Goal: Information Seeking & Learning: Check status

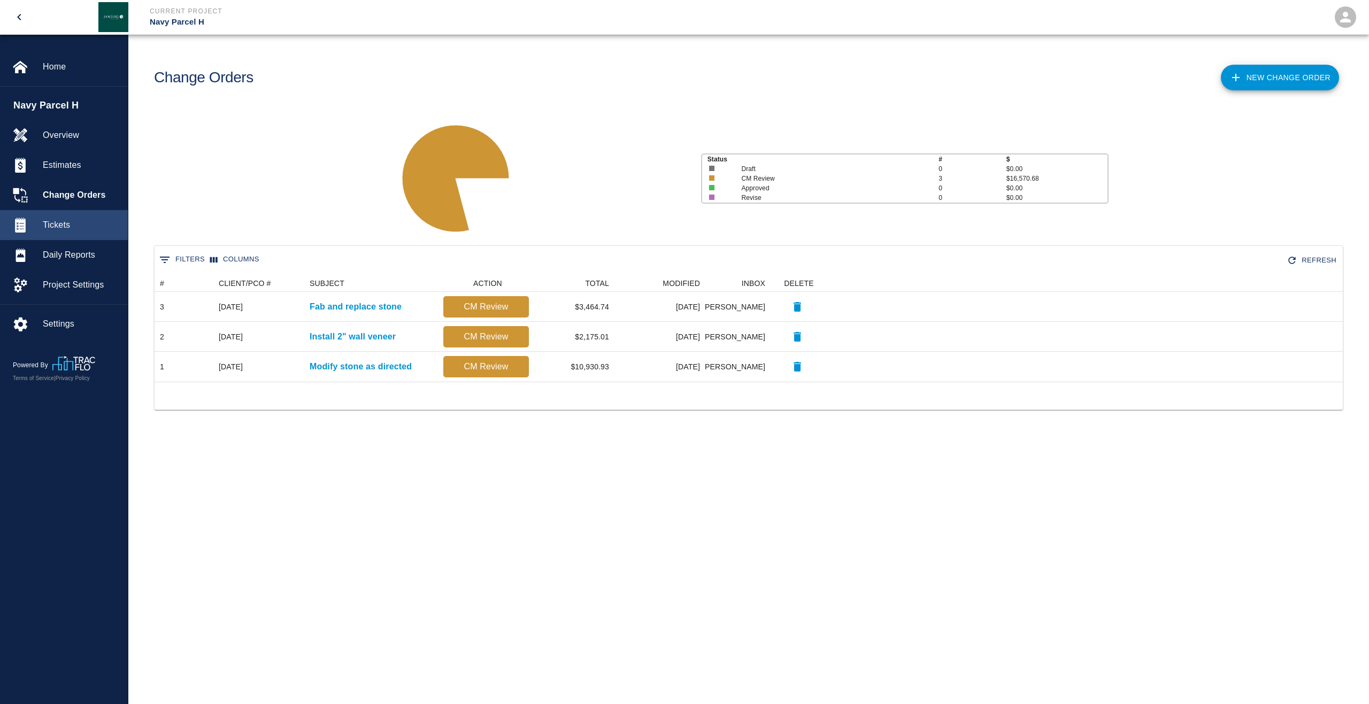
click at [73, 232] on div "Tickets" at bounding box center [64, 225] width 128 height 30
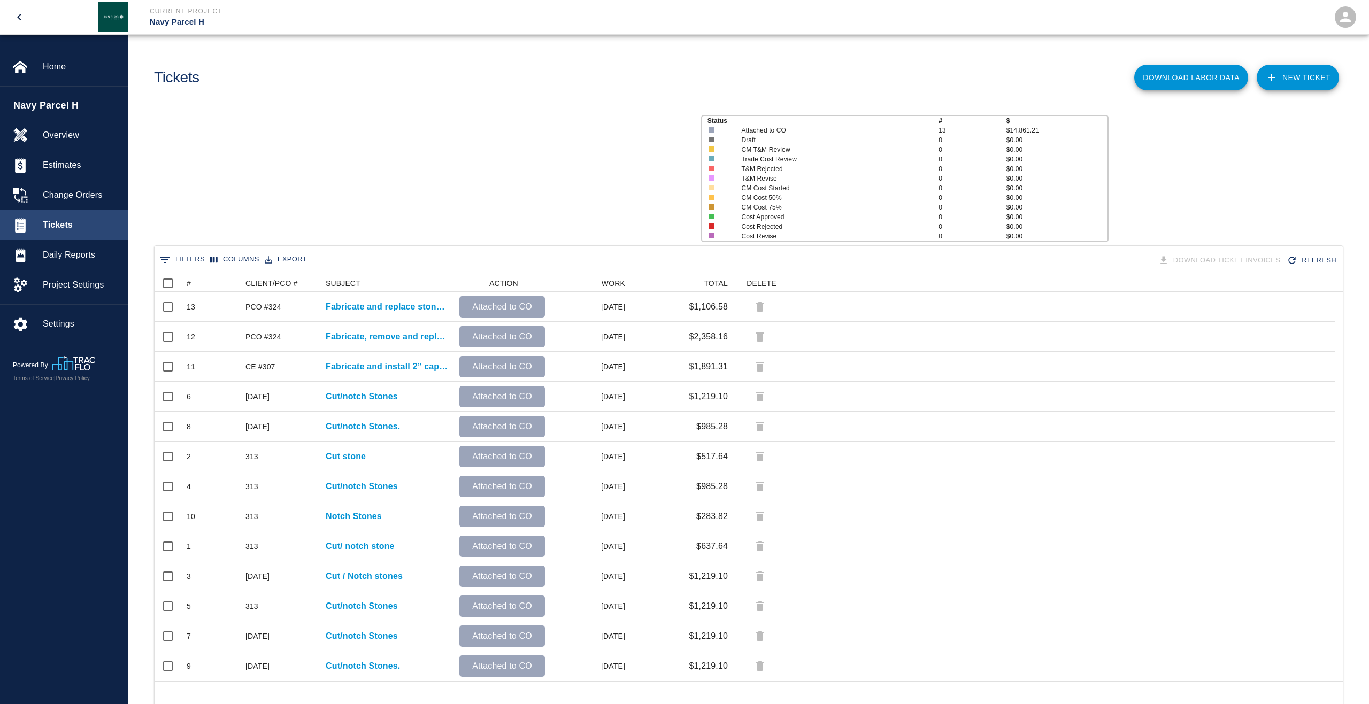
scroll to position [398, 1172]
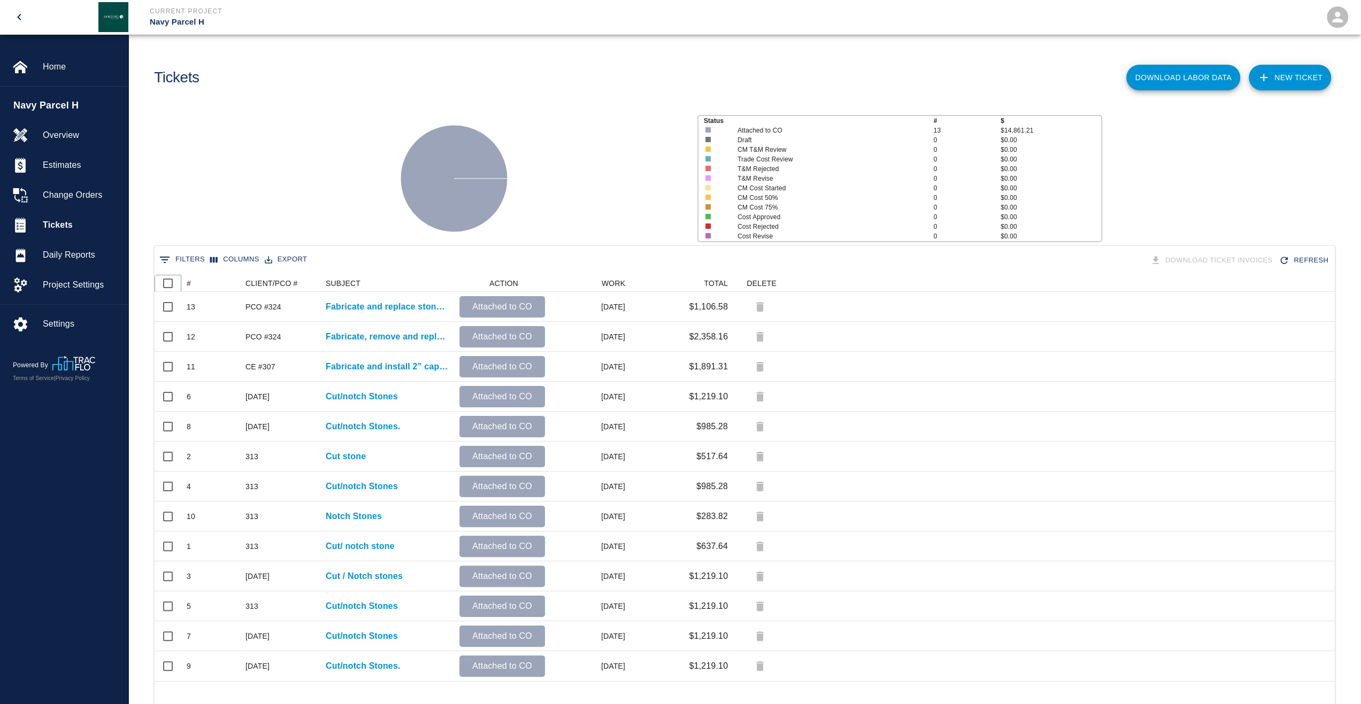
click at [186, 285] on icon at bounding box center [181, 283] width 13 height 13
click at [189, 287] on div "#" at bounding box center [189, 283] width 4 height 17
click at [52, 68] on span "Home" at bounding box center [81, 66] width 76 height 13
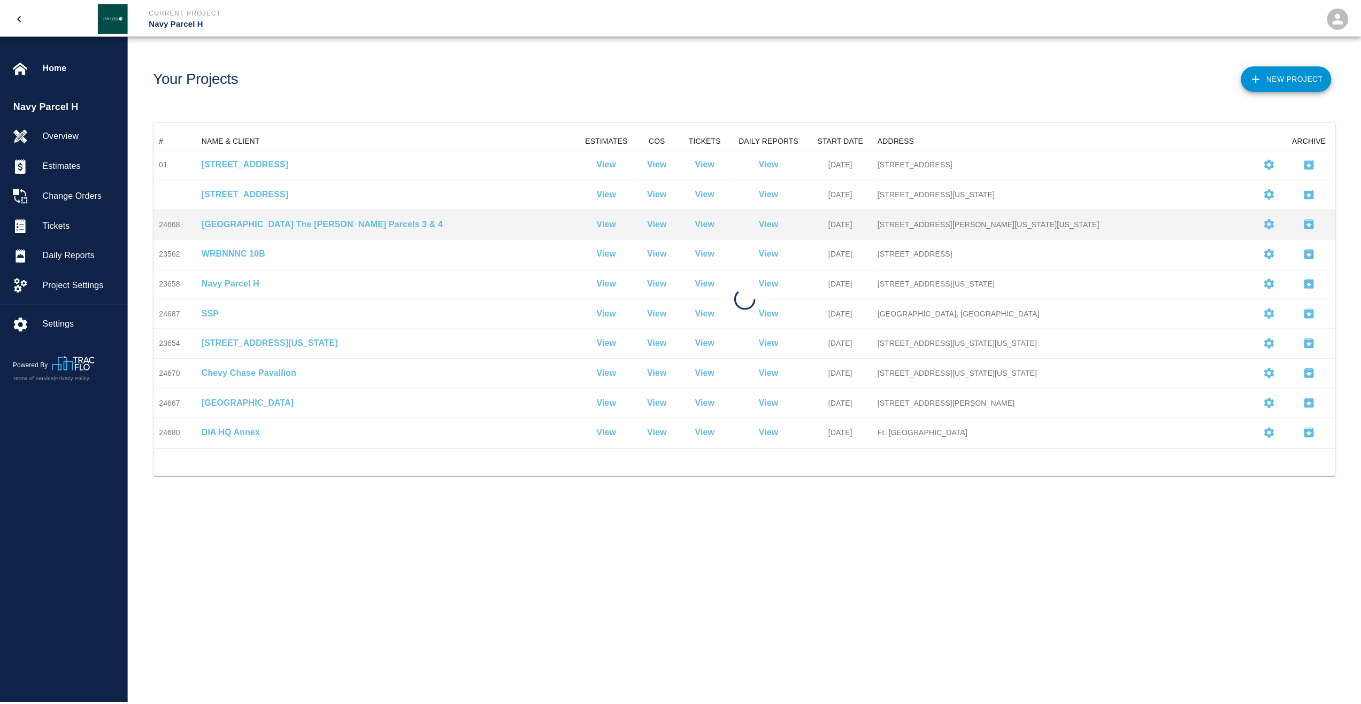
scroll to position [308, 1180]
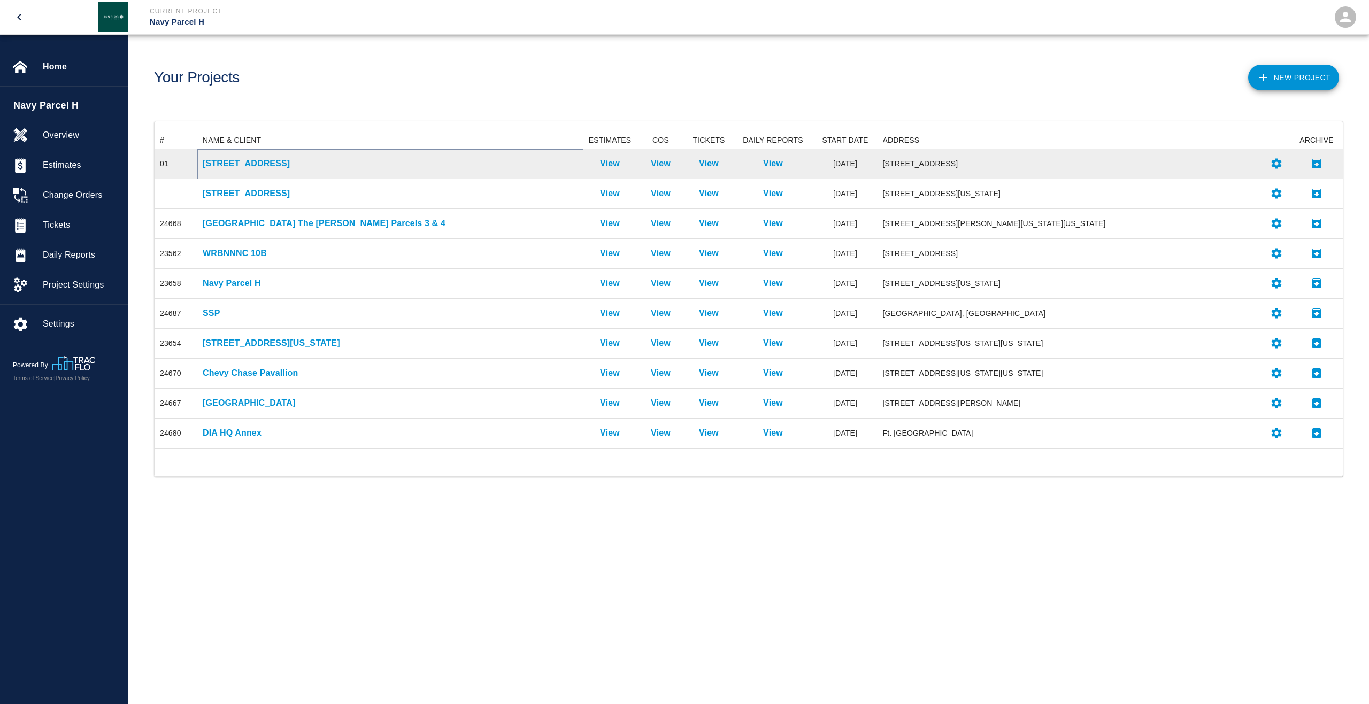
click at [281, 164] on p "[STREET_ADDRESS]" at bounding box center [390, 163] width 375 height 13
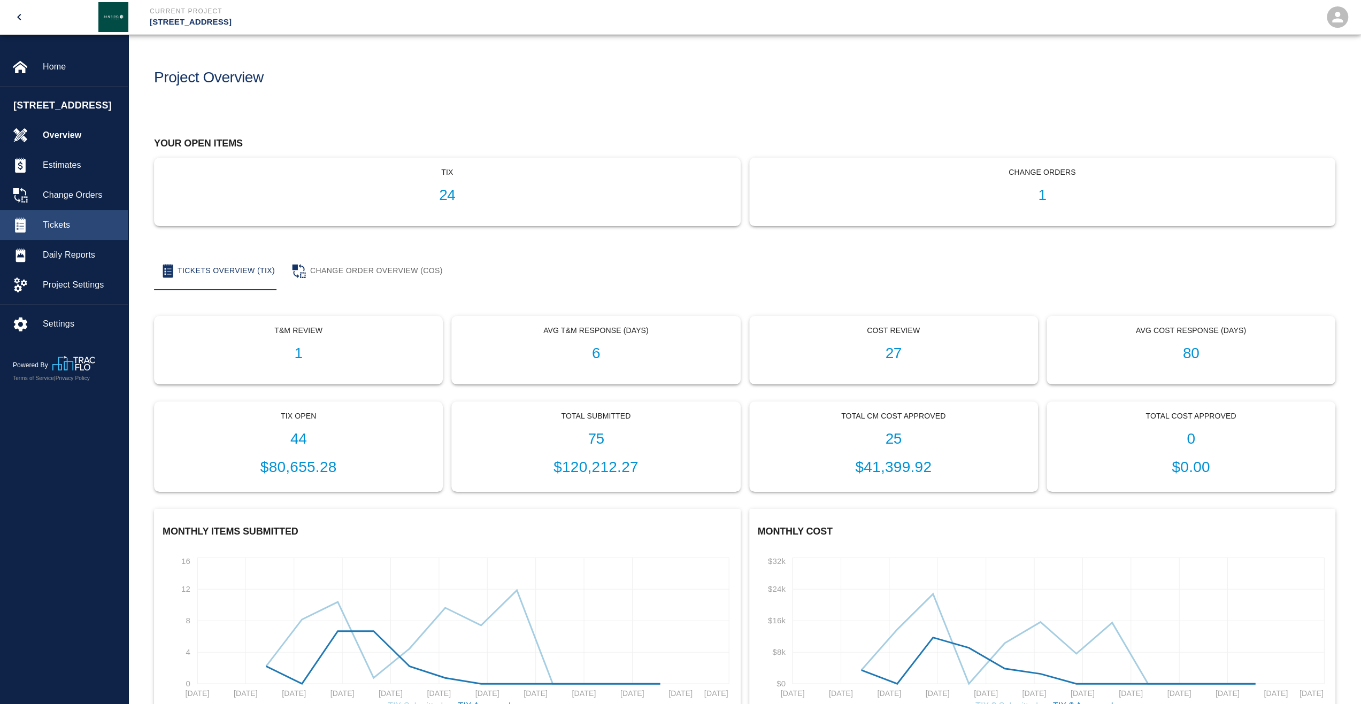
click at [76, 232] on div "Tickets" at bounding box center [64, 225] width 128 height 30
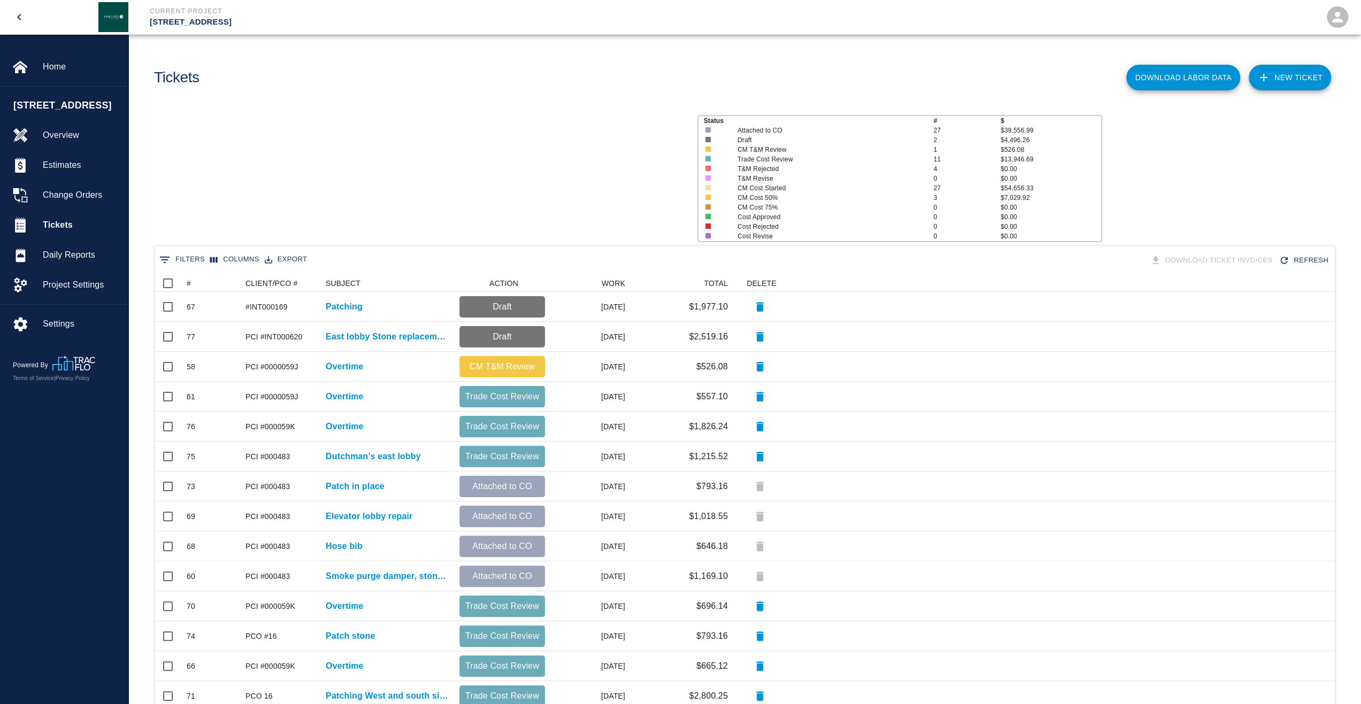
scroll to position [608, 1172]
click at [188, 287] on div "#" at bounding box center [189, 283] width 4 height 17
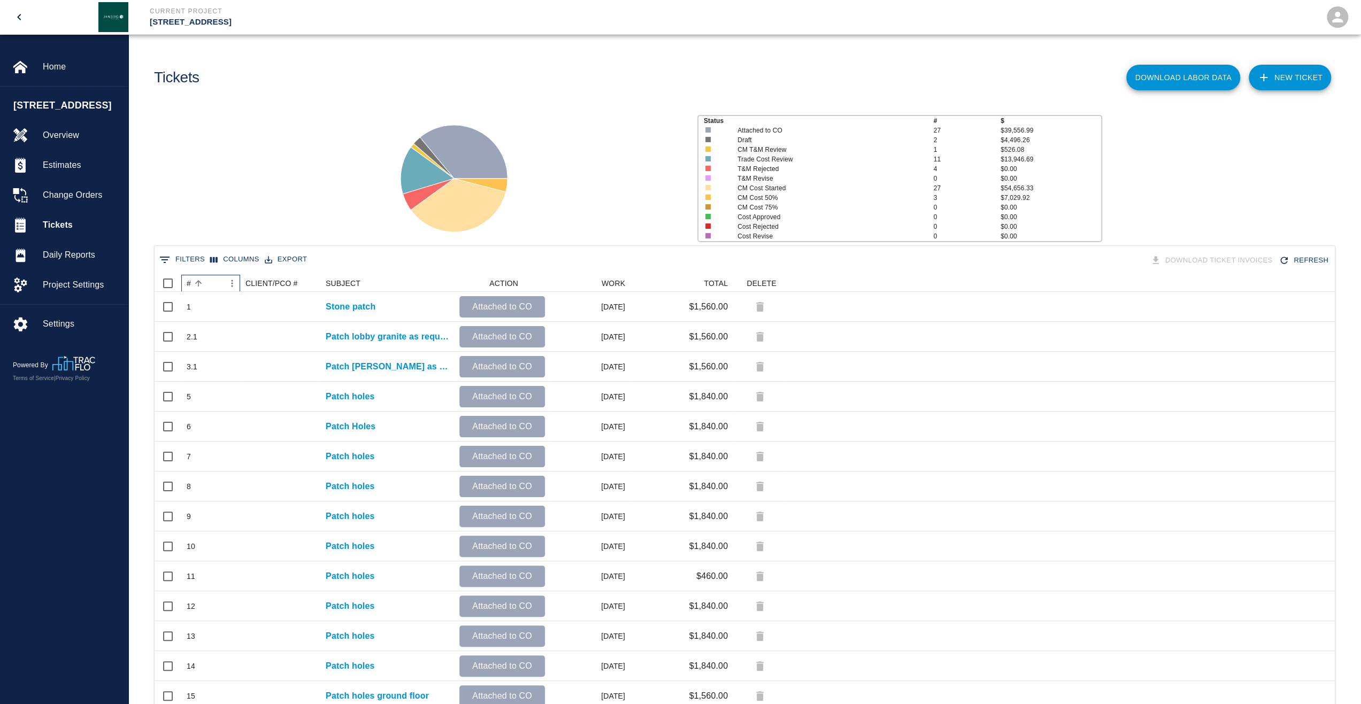
click at [188, 287] on div "#" at bounding box center [189, 283] width 4 height 17
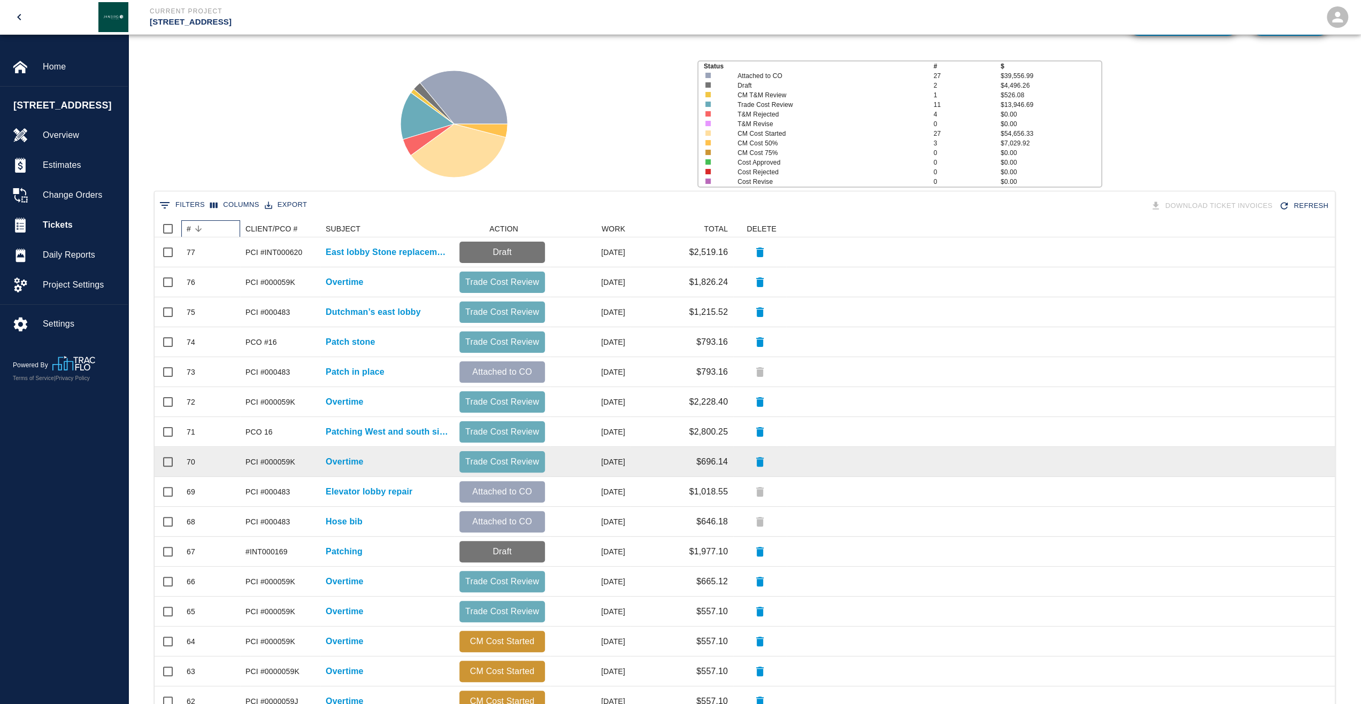
scroll to position [0, 0]
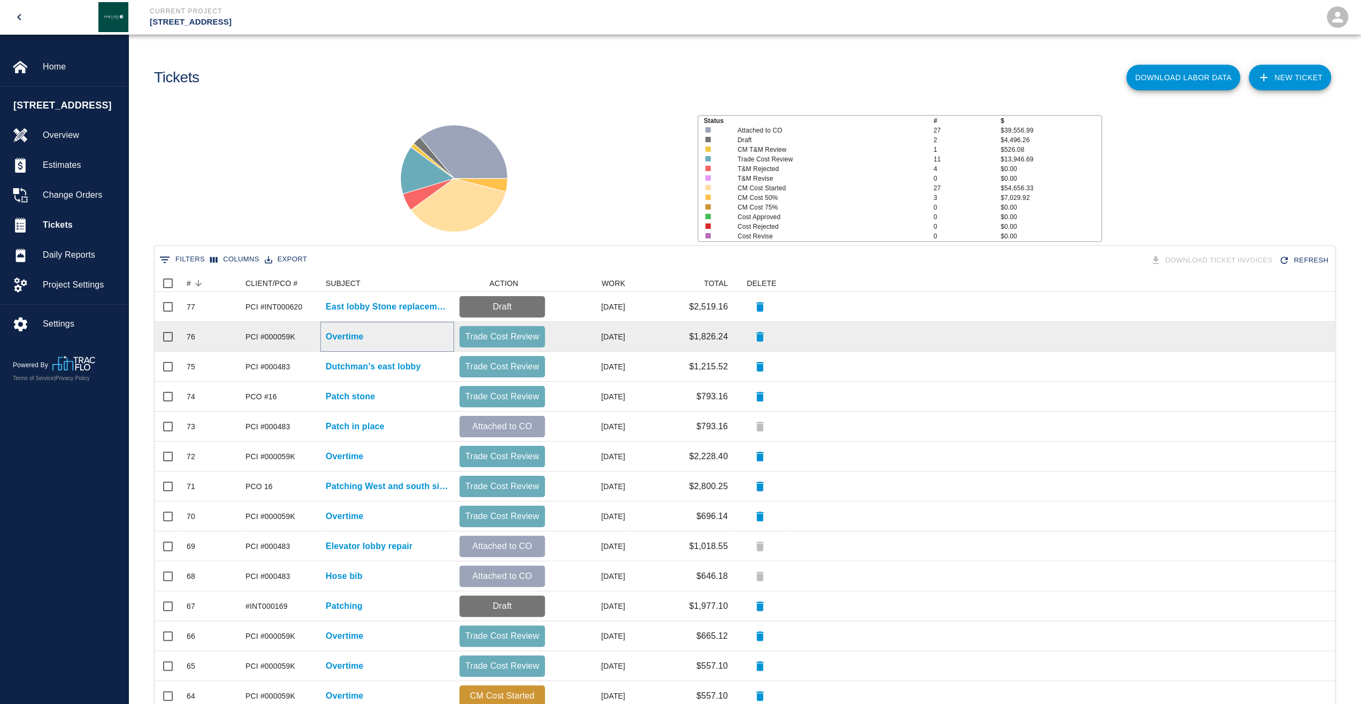
click at [345, 339] on p "Overtime" at bounding box center [345, 337] width 38 height 13
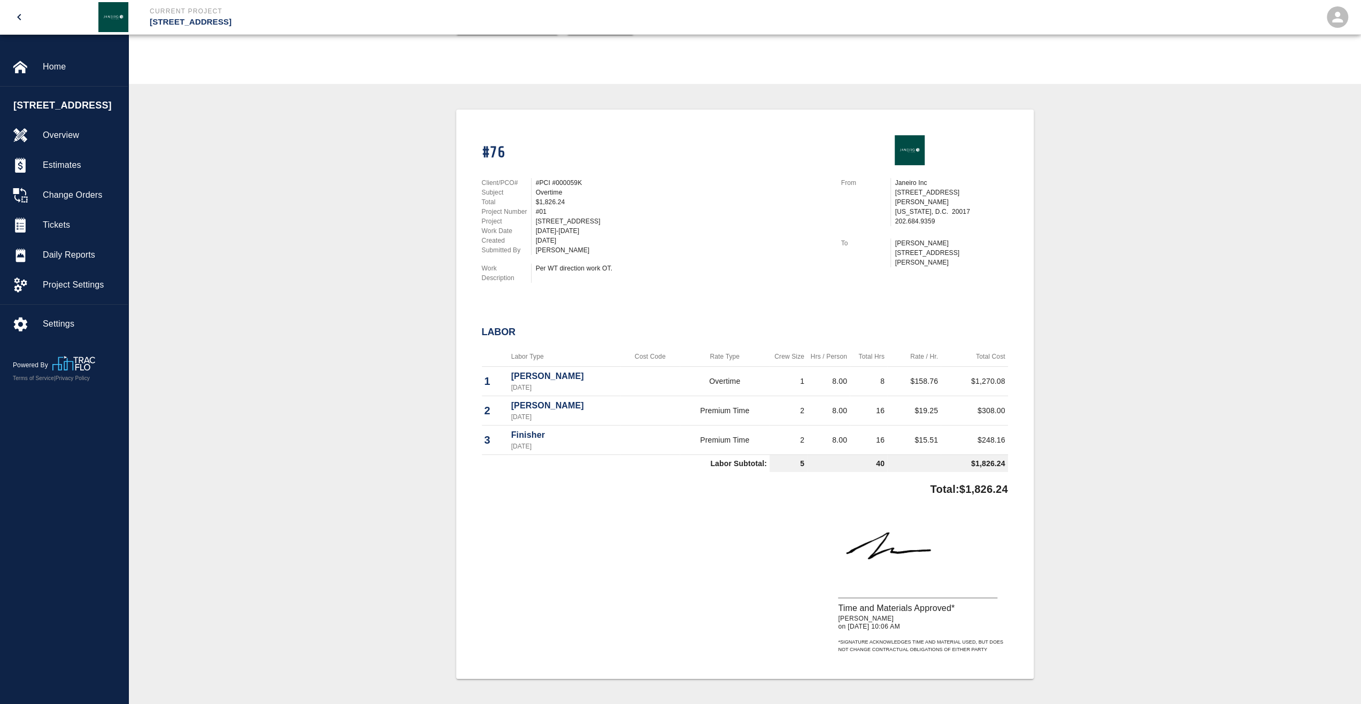
scroll to position [231, 0]
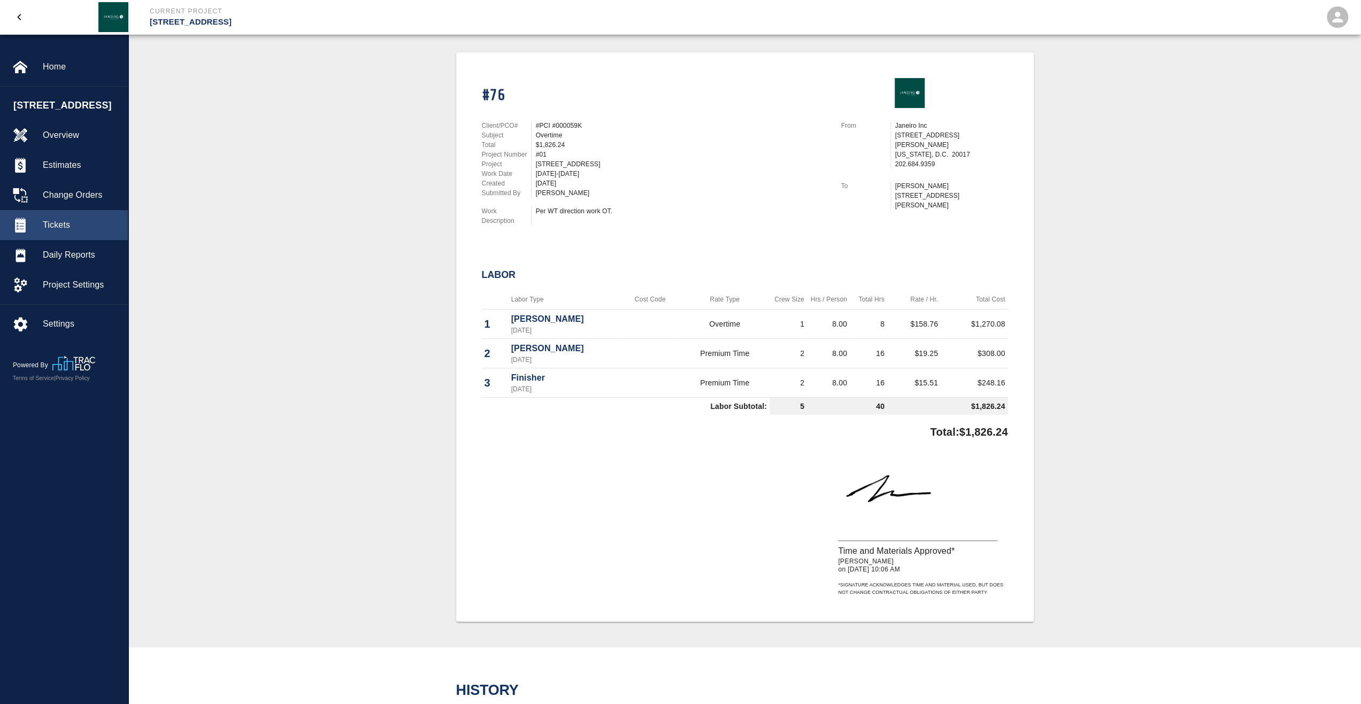
click at [65, 232] on span "Tickets" at bounding box center [81, 225] width 76 height 13
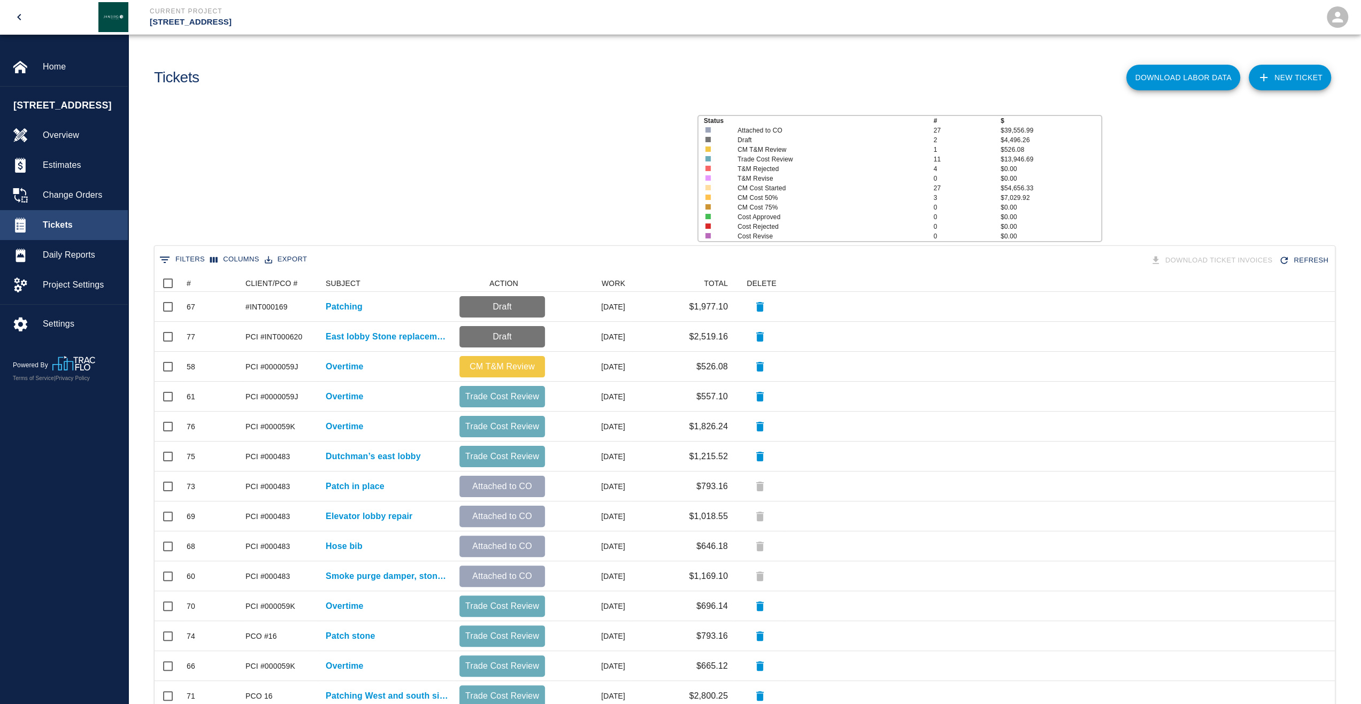
scroll to position [608, 1172]
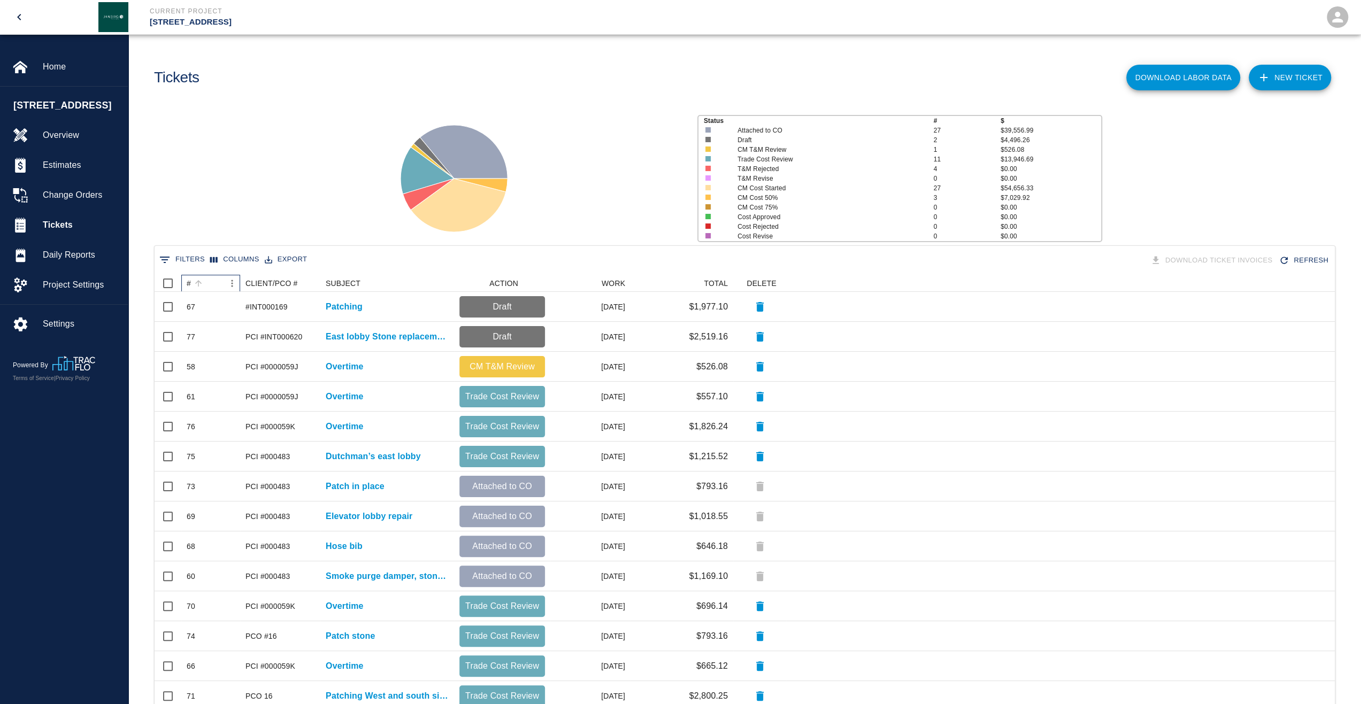
click at [189, 281] on div "#" at bounding box center [189, 283] width 4 height 17
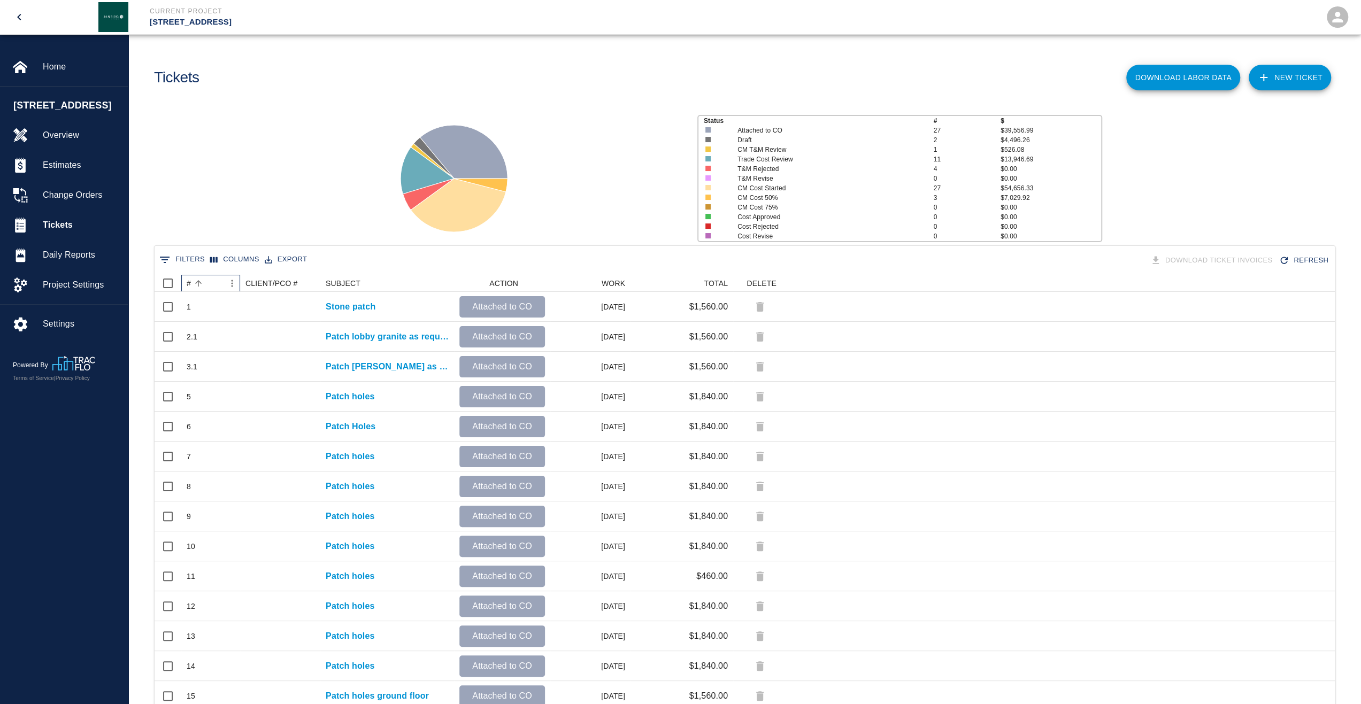
click at [189, 281] on div "#" at bounding box center [189, 283] width 4 height 17
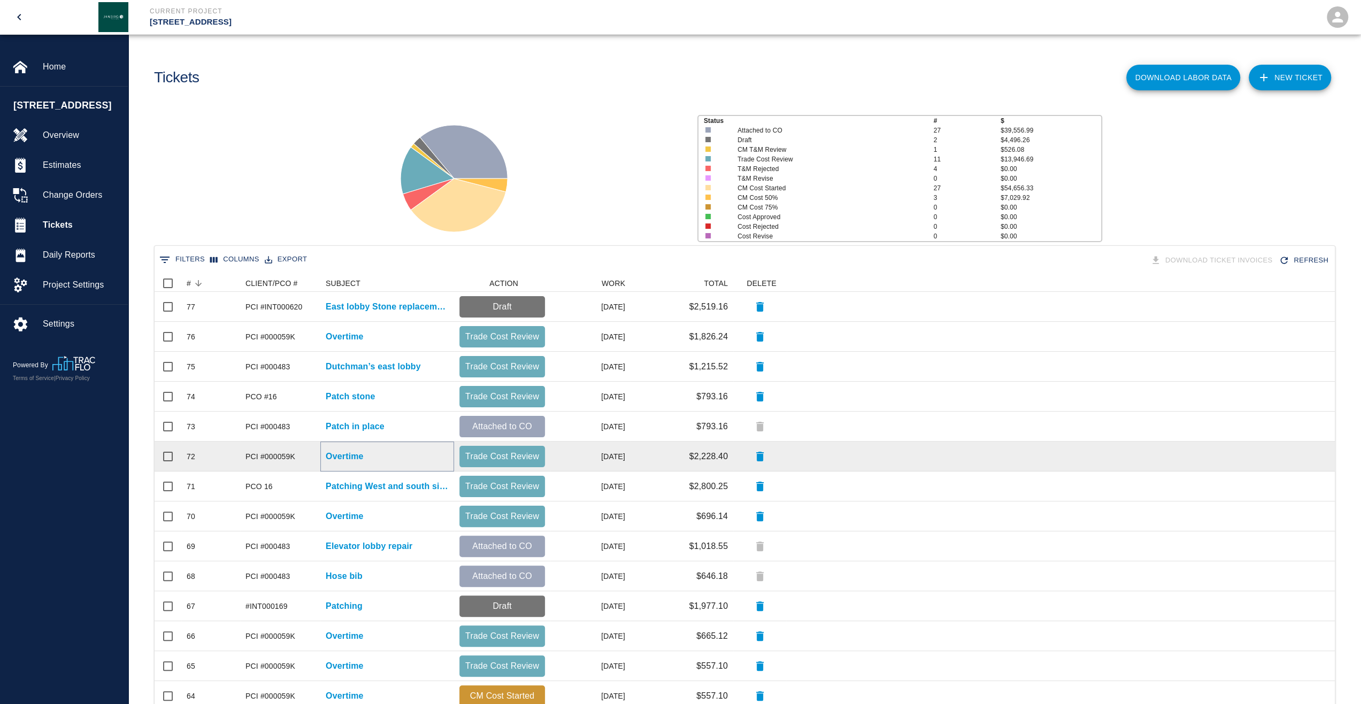
click at [336, 455] on p "Overtime" at bounding box center [345, 456] width 38 height 13
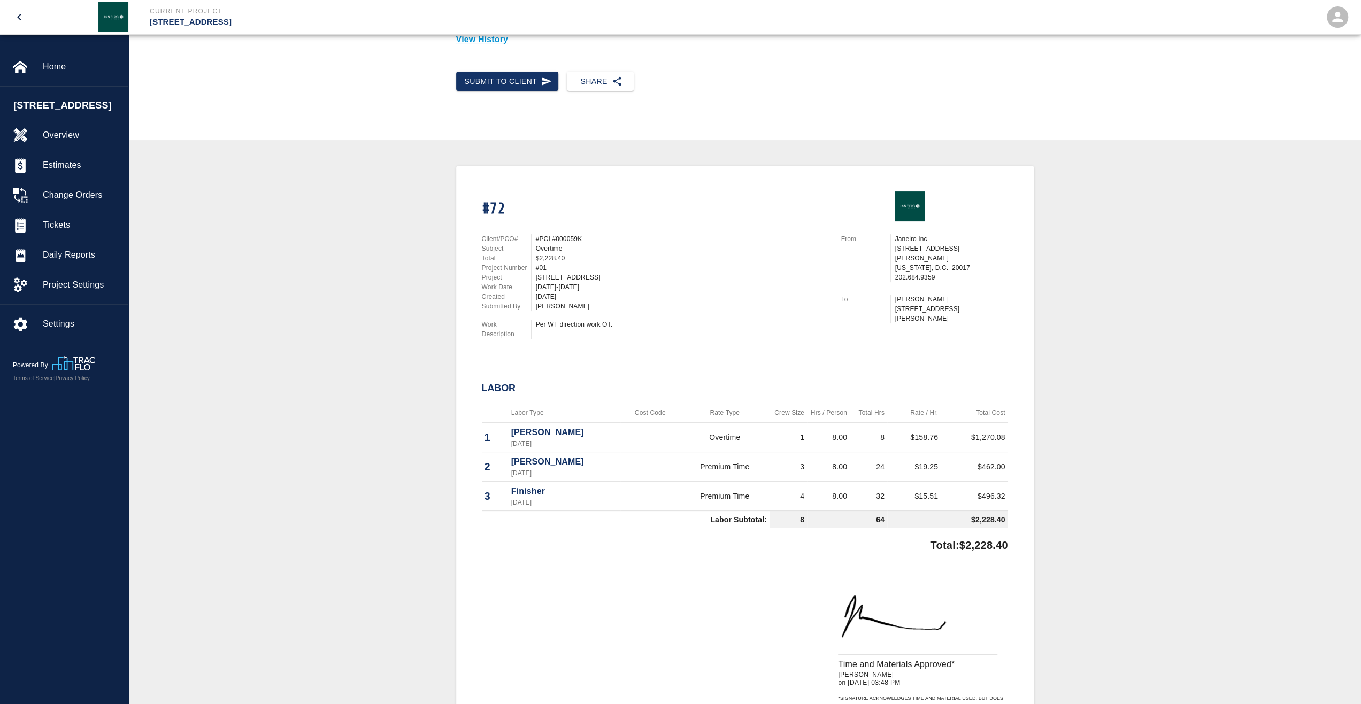
scroll to position [96, 0]
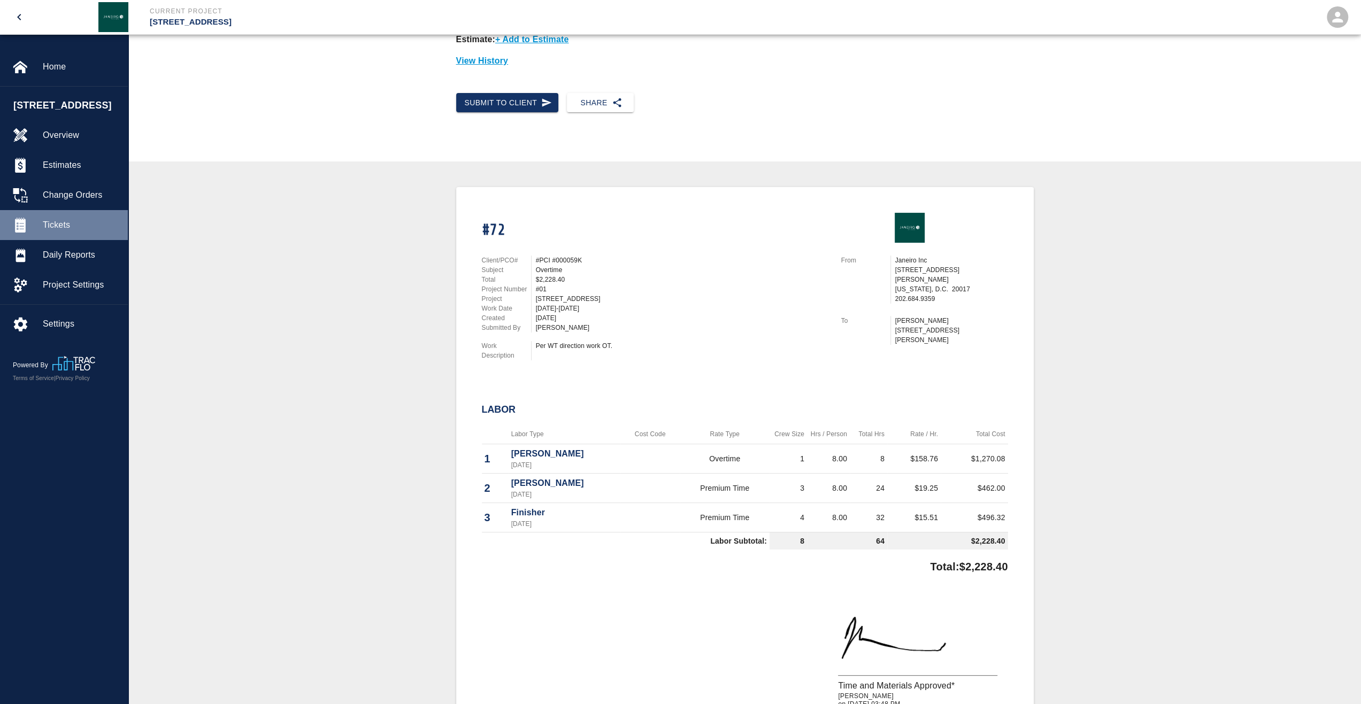
click at [56, 232] on span "Tickets" at bounding box center [81, 225] width 76 height 13
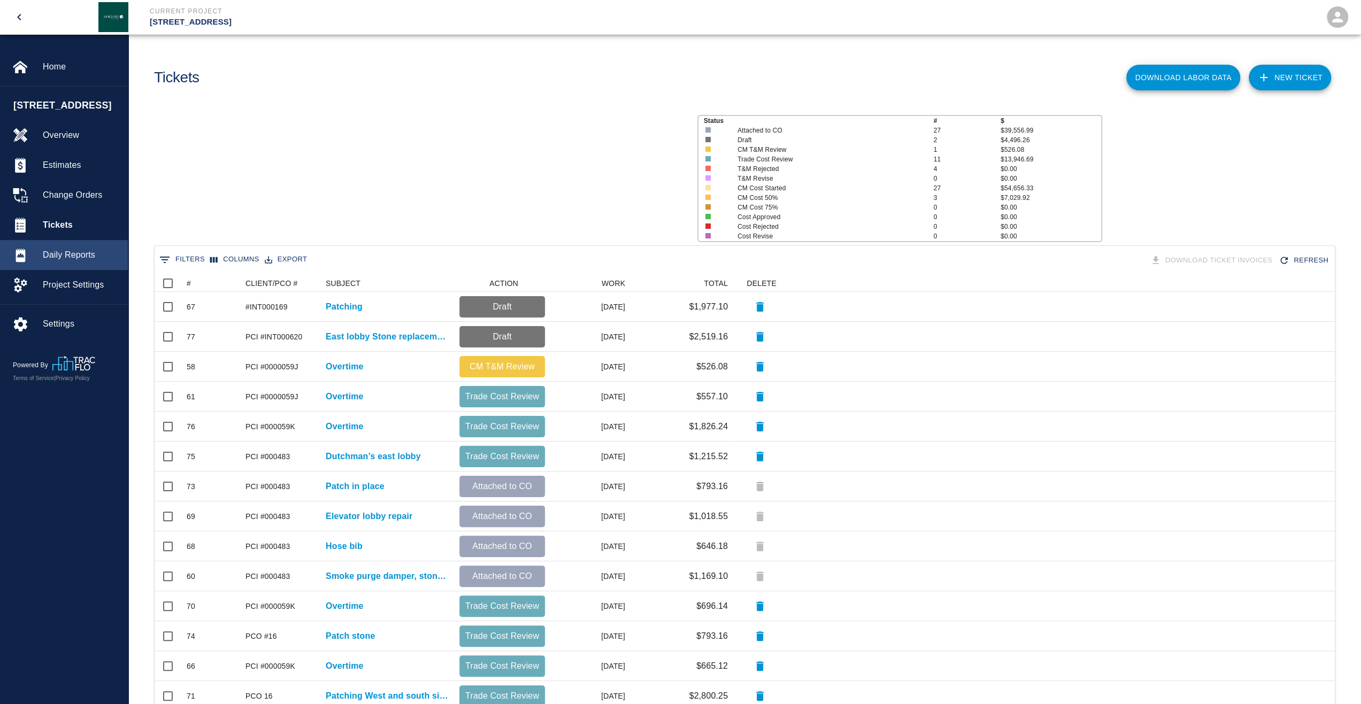
scroll to position [608, 1172]
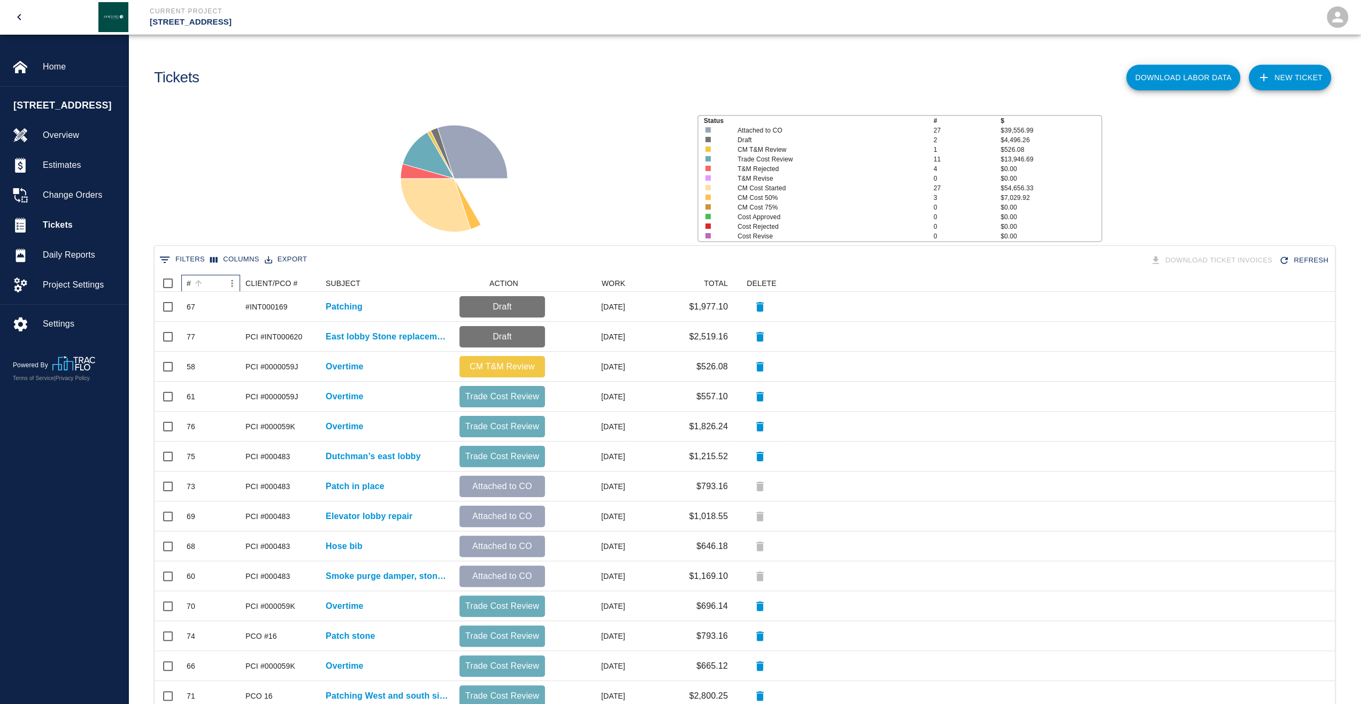
click at [188, 284] on div "#" at bounding box center [189, 283] width 4 height 17
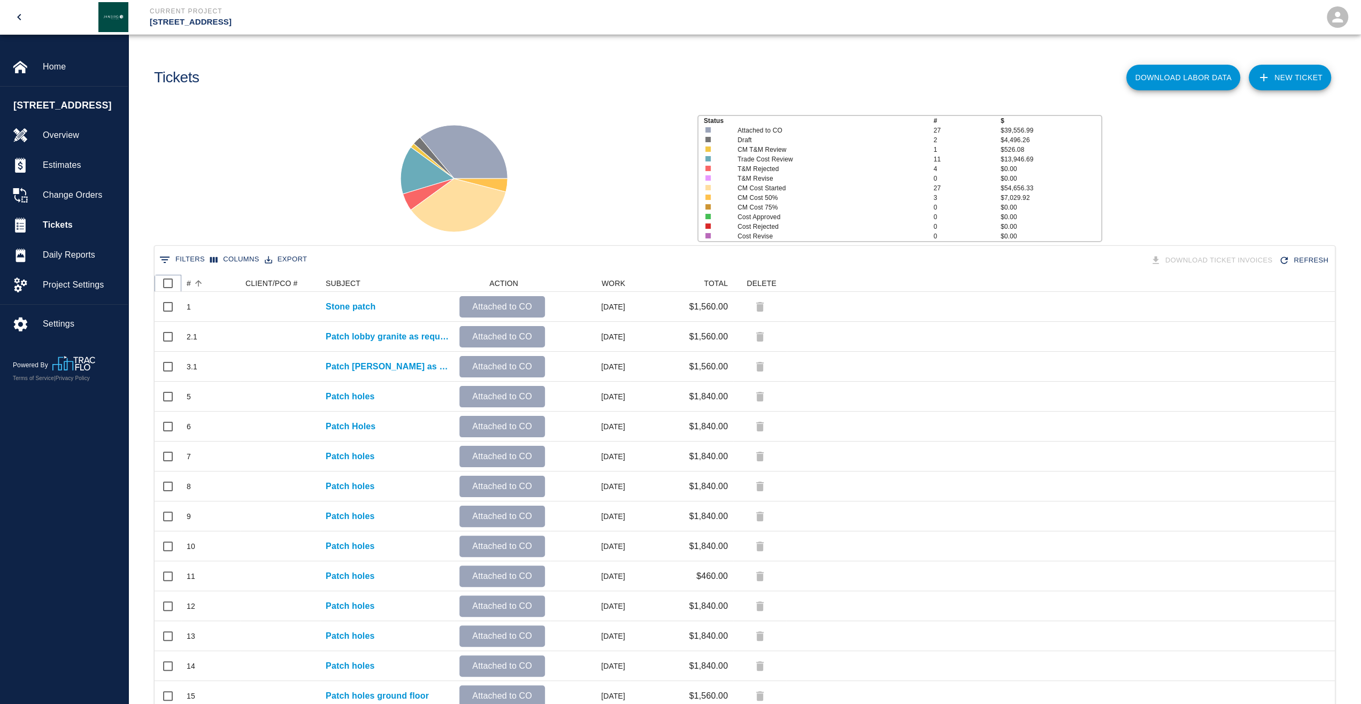
click at [186, 285] on icon at bounding box center [181, 283] width 13 height 13
click at [187, 285] on icon at bounding box center [181, 283] width 13 height 13
click at [190, 286] on div "#" at bounding box center [189, 283] width 4 height 17
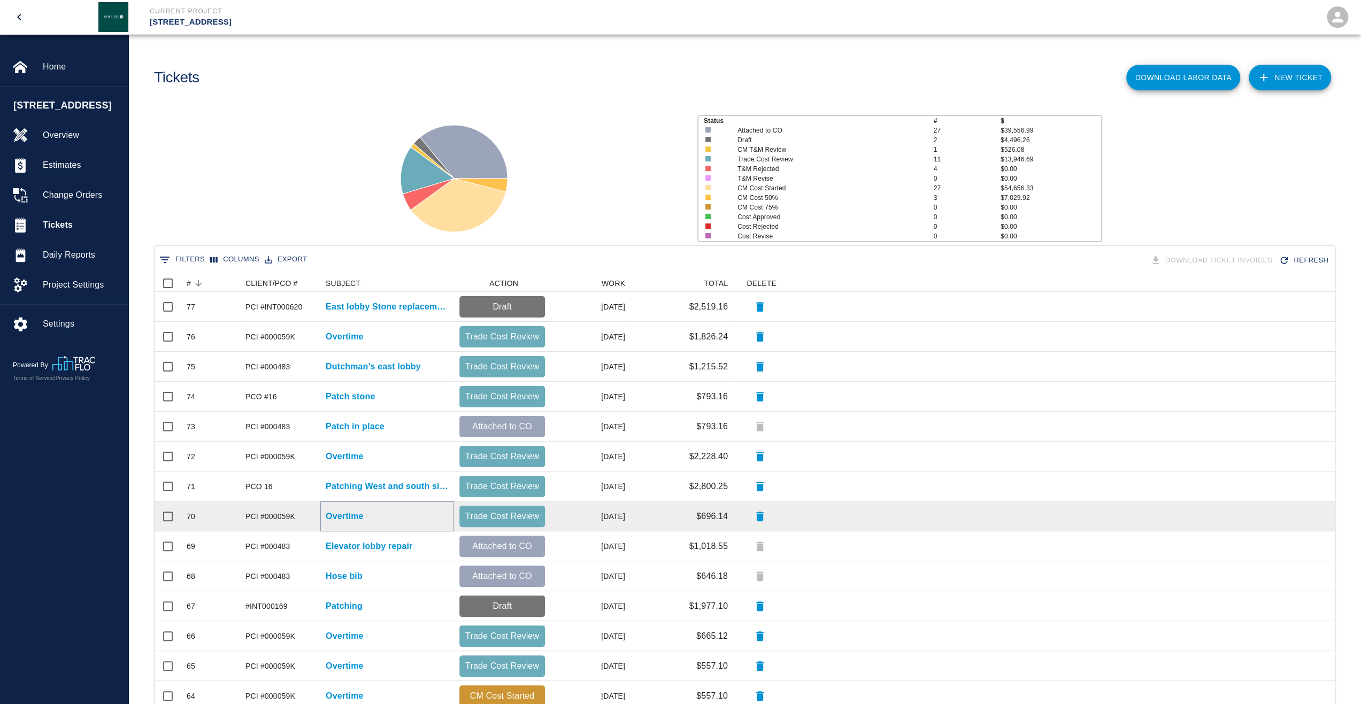
click at [350, 520] on p "Overtime" at bounding box center [345, 516] width 38 height 13
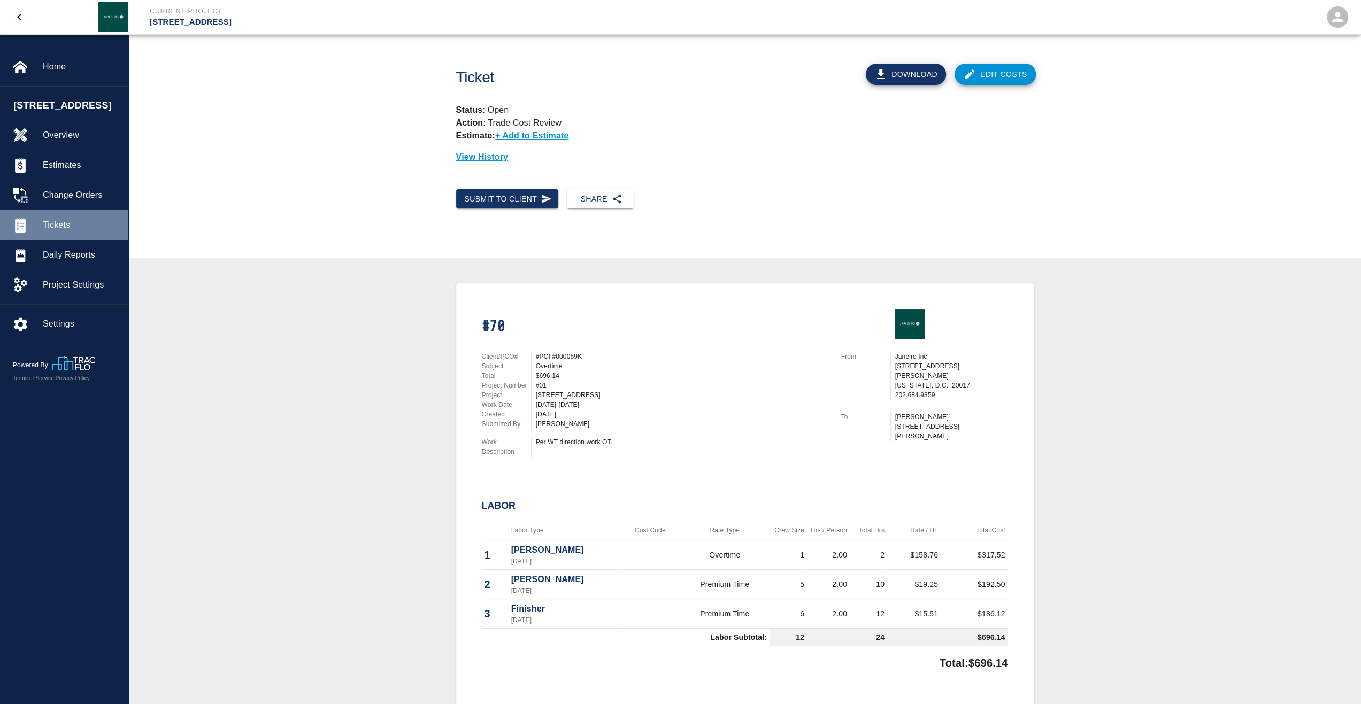
click at [79, 231] on div "Tickets" at bounding box center [64, 225] width 128 height 30
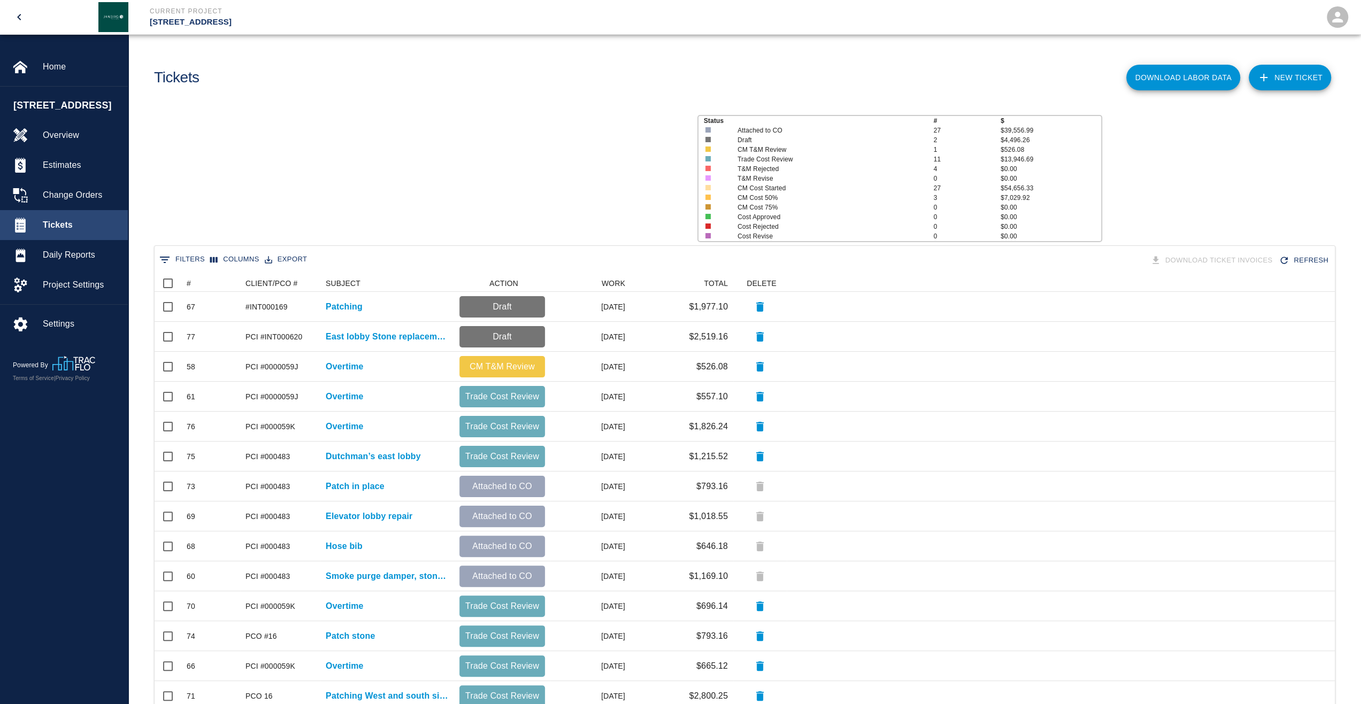
scroll to position [608, 1172]
click at [189, 283] on div "#" at bounding box center [189, 283] width 4 height 17
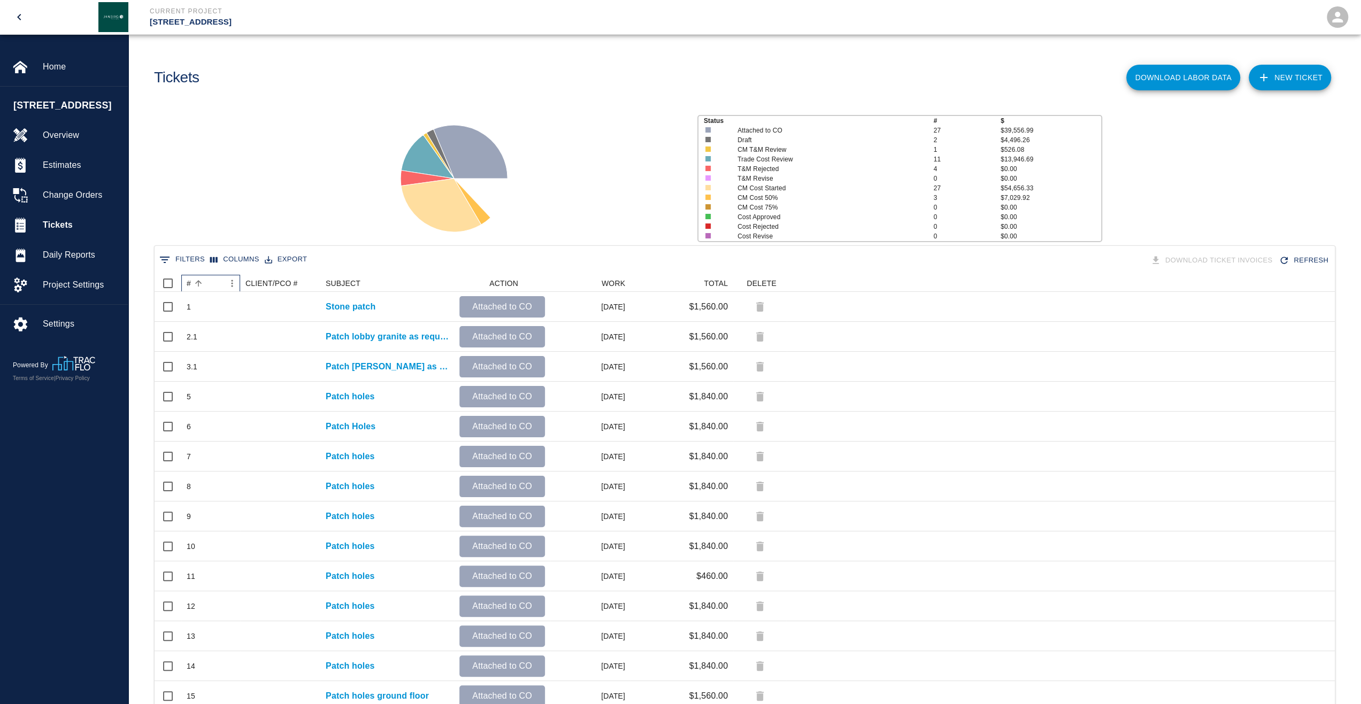
click at [189, 283] on div "#" at bounding box center [189, 283] width 4 height 17
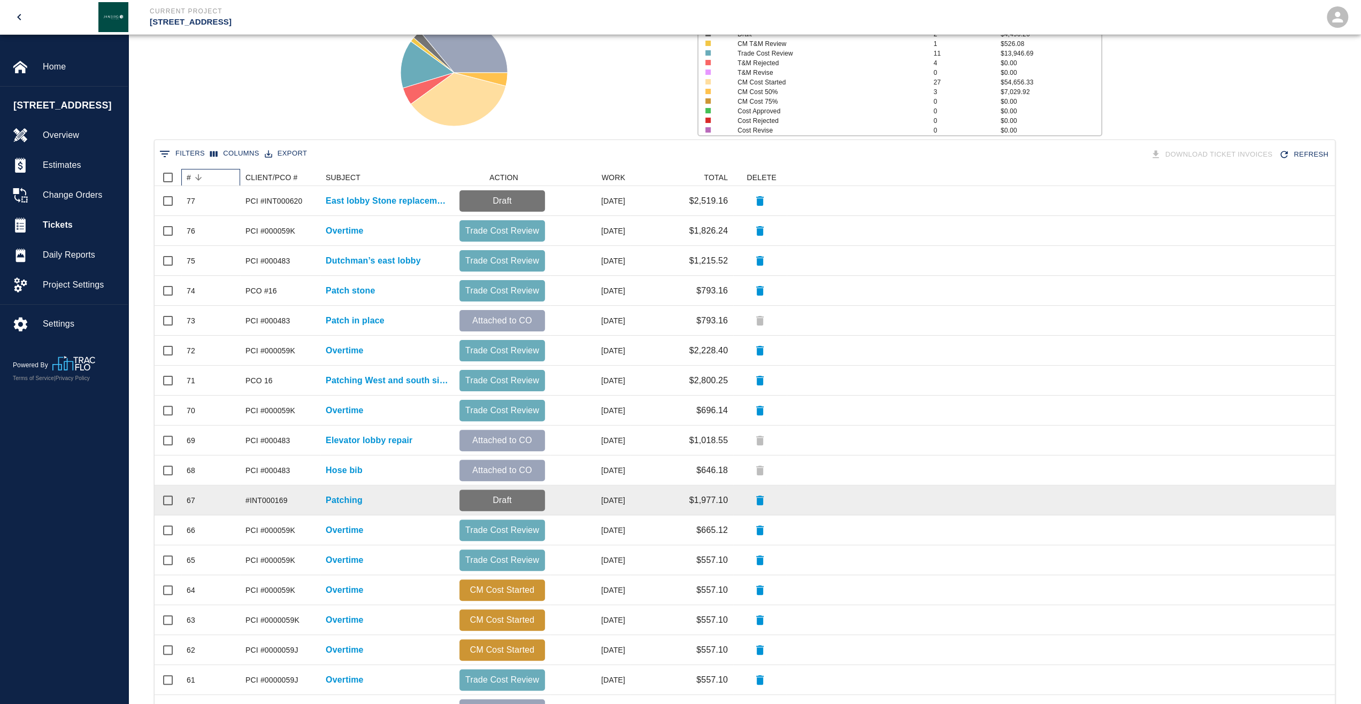
scroll to position [107, 0]
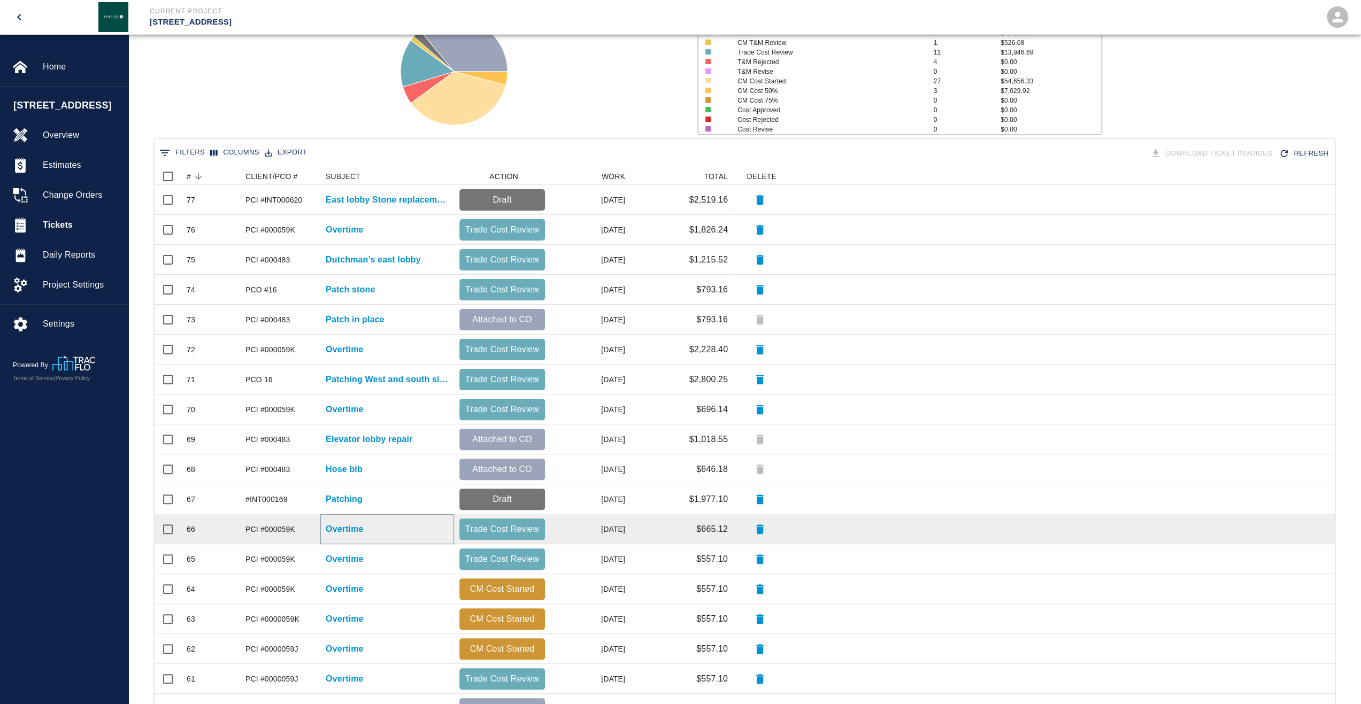
click at [351, 535] on p "Overtime" at bounding box center [345, 529] width 38 height 13
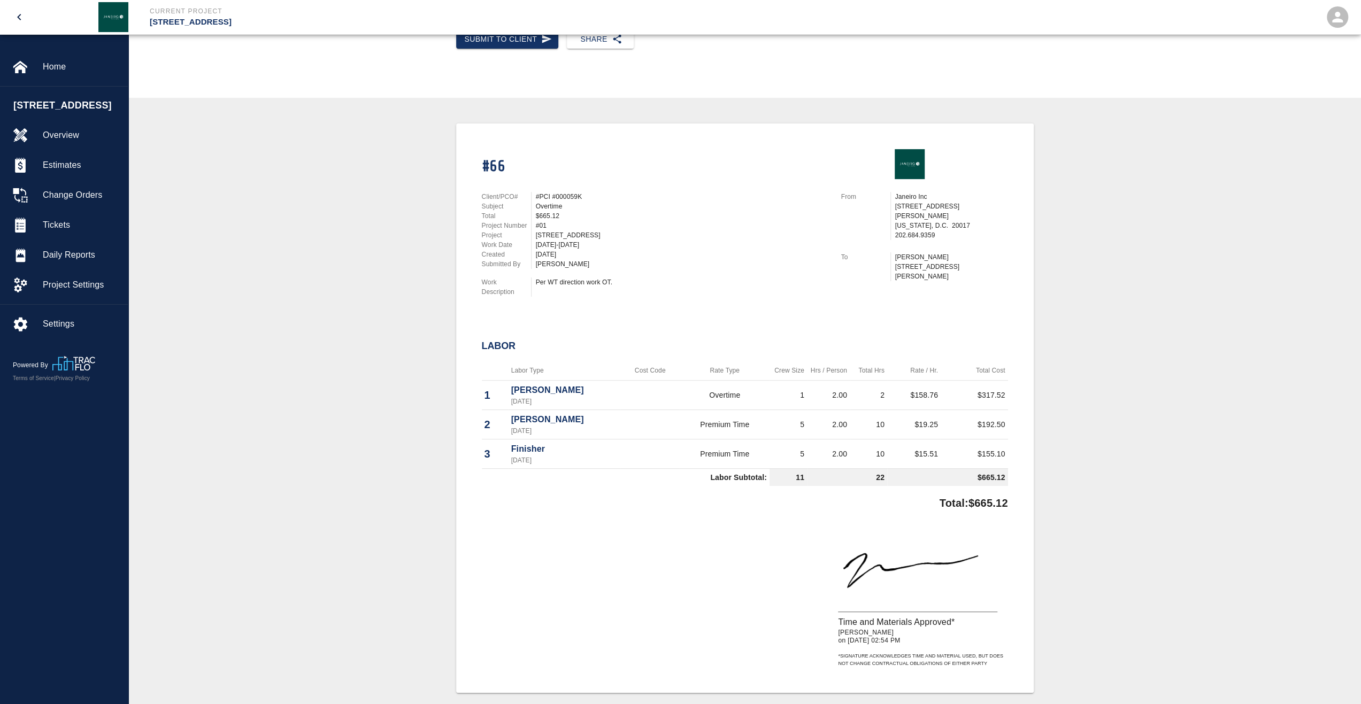
scroll to position [160, 0]
click at [65, 232] on span "Tickets" at bounding box center [81, 225] width 76 height 13
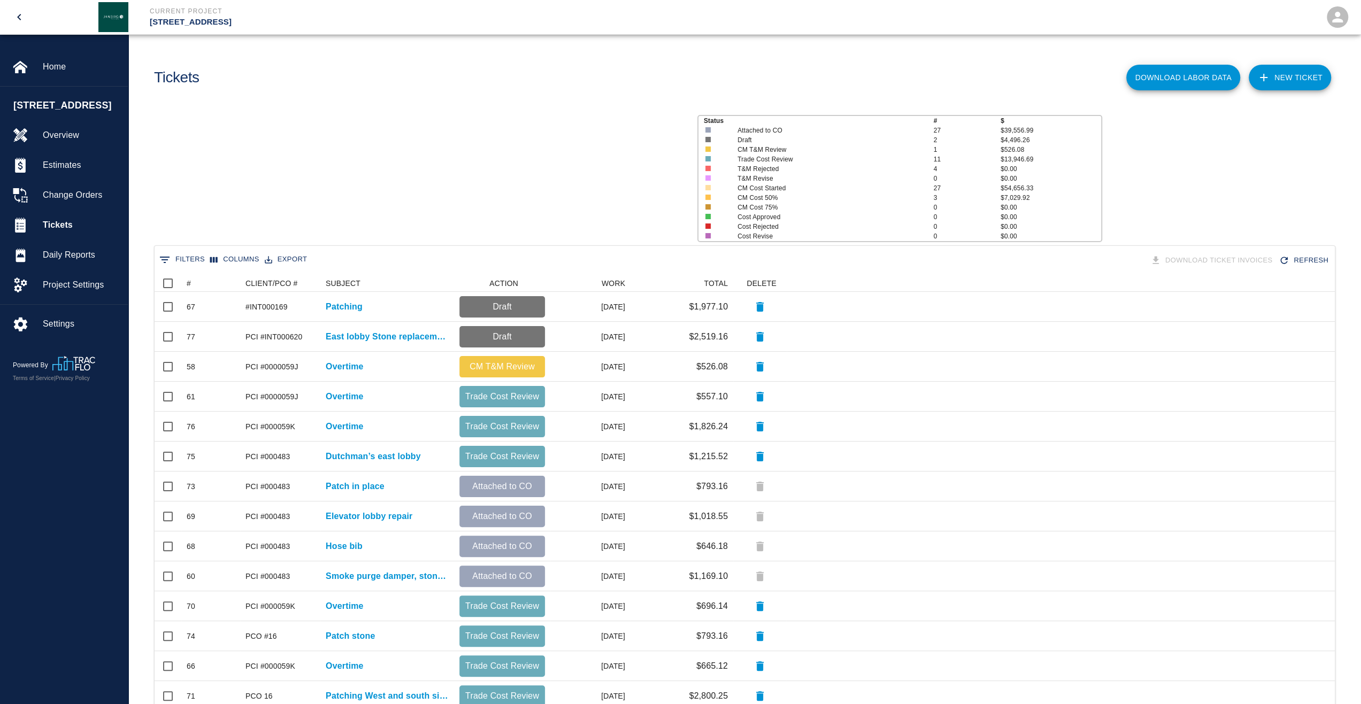
scroll to position [608, 1172]
click at [190, 284] on div "#" at bounding box center [189, 283] width 4 height 17
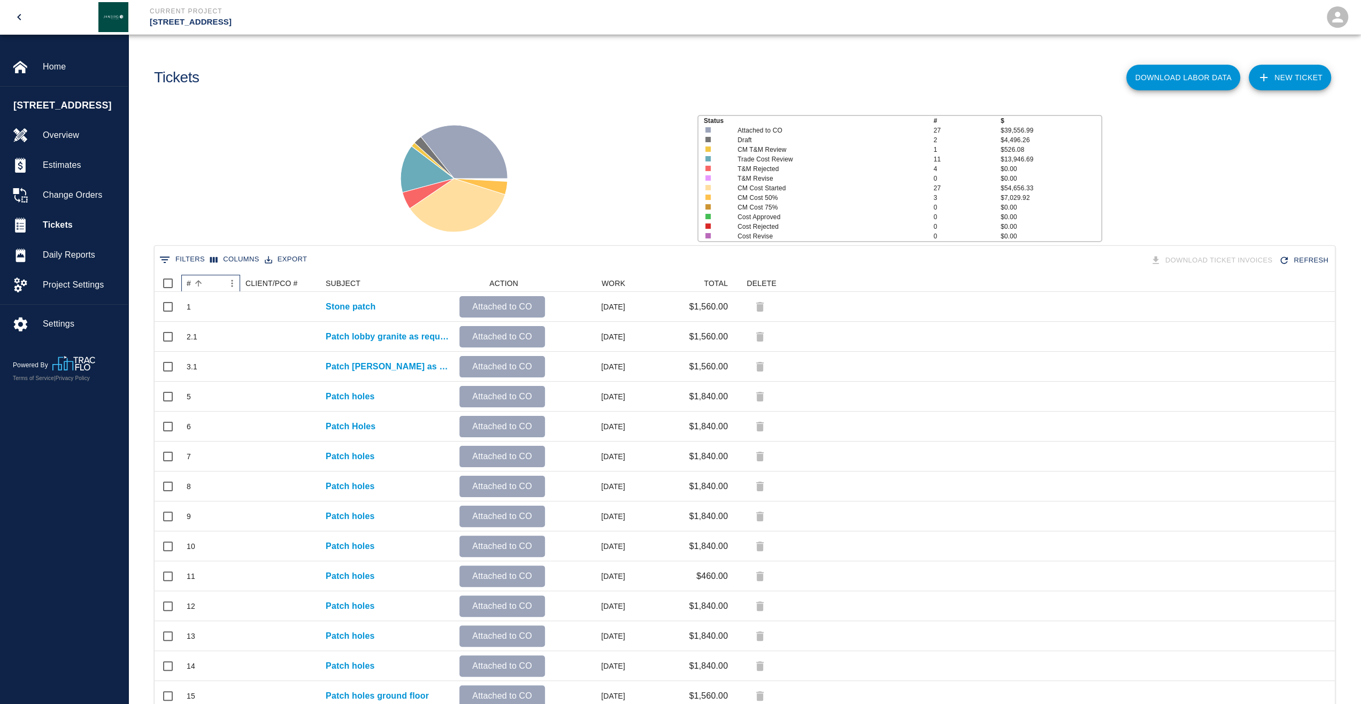
click at [190, 284] on div "#" at bounding box center [189, 283] width 4 height 17
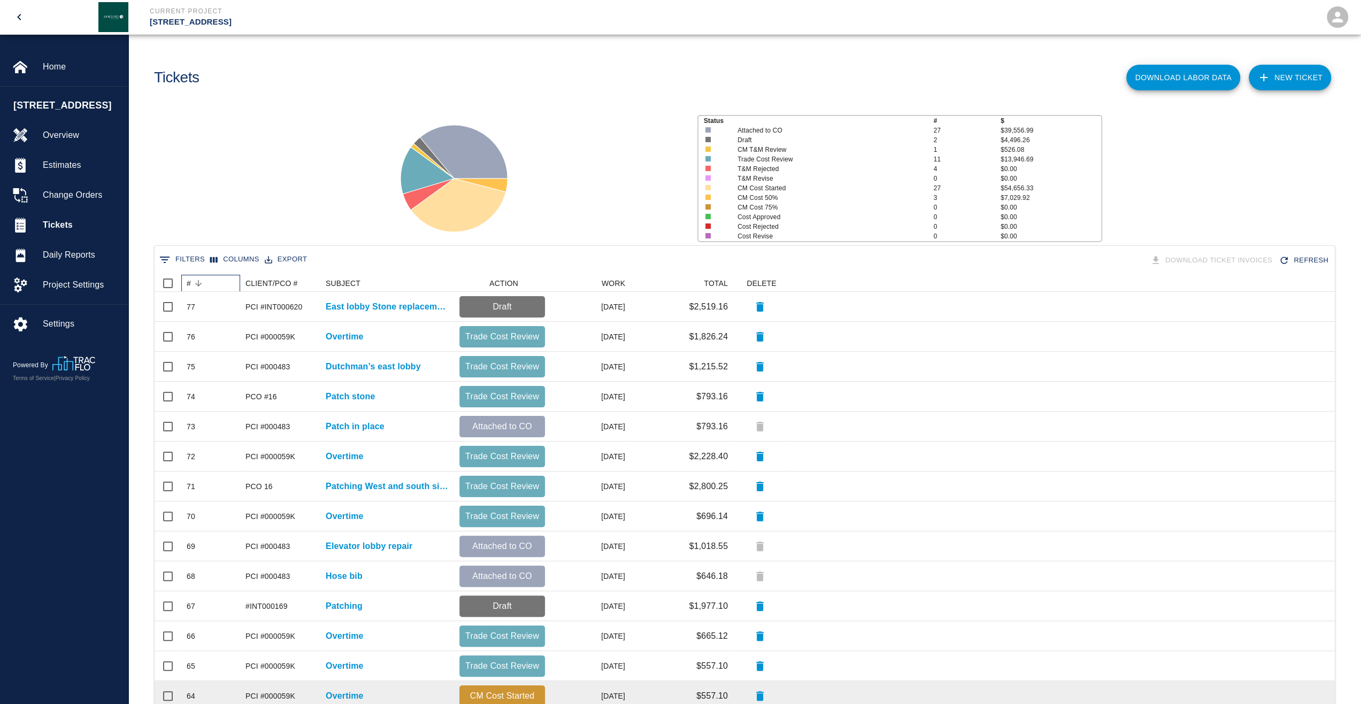
scroll to position [240, 0]
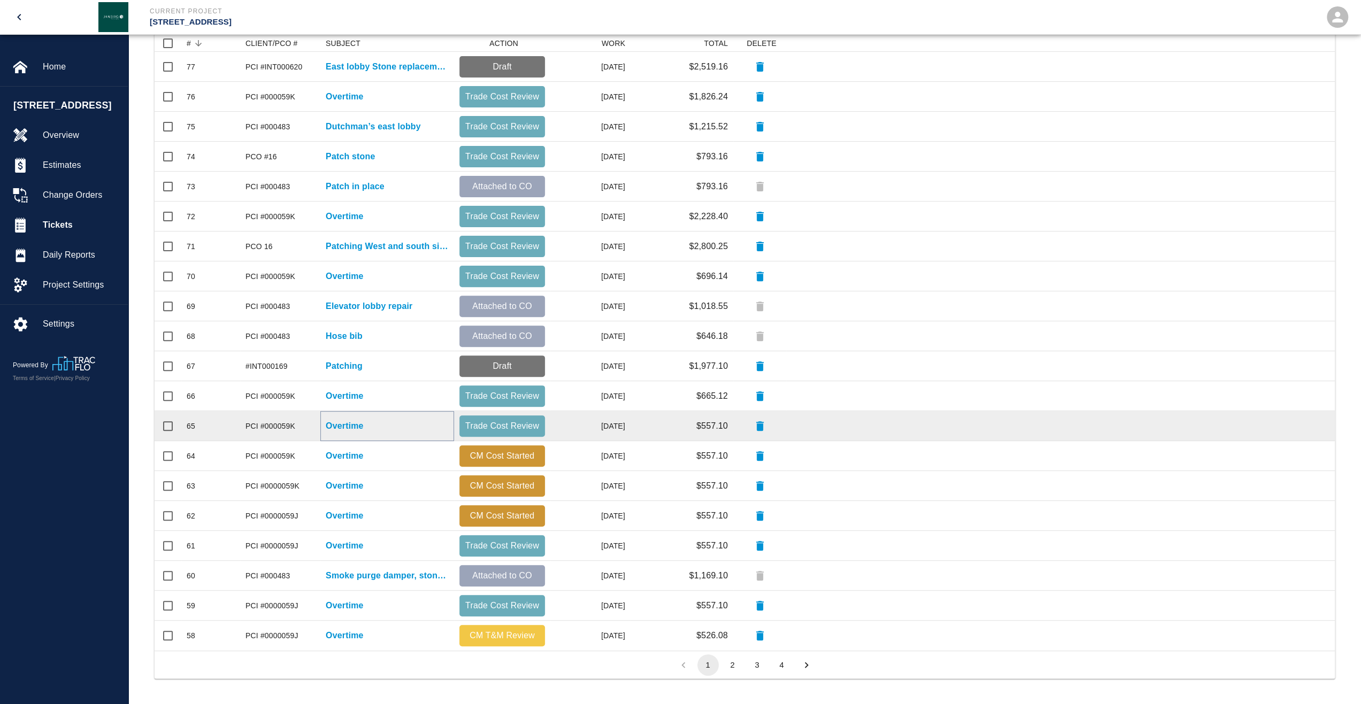
click at [344, 425] on p "Overtime" at bounding box center [345, 426] width 38 height 13
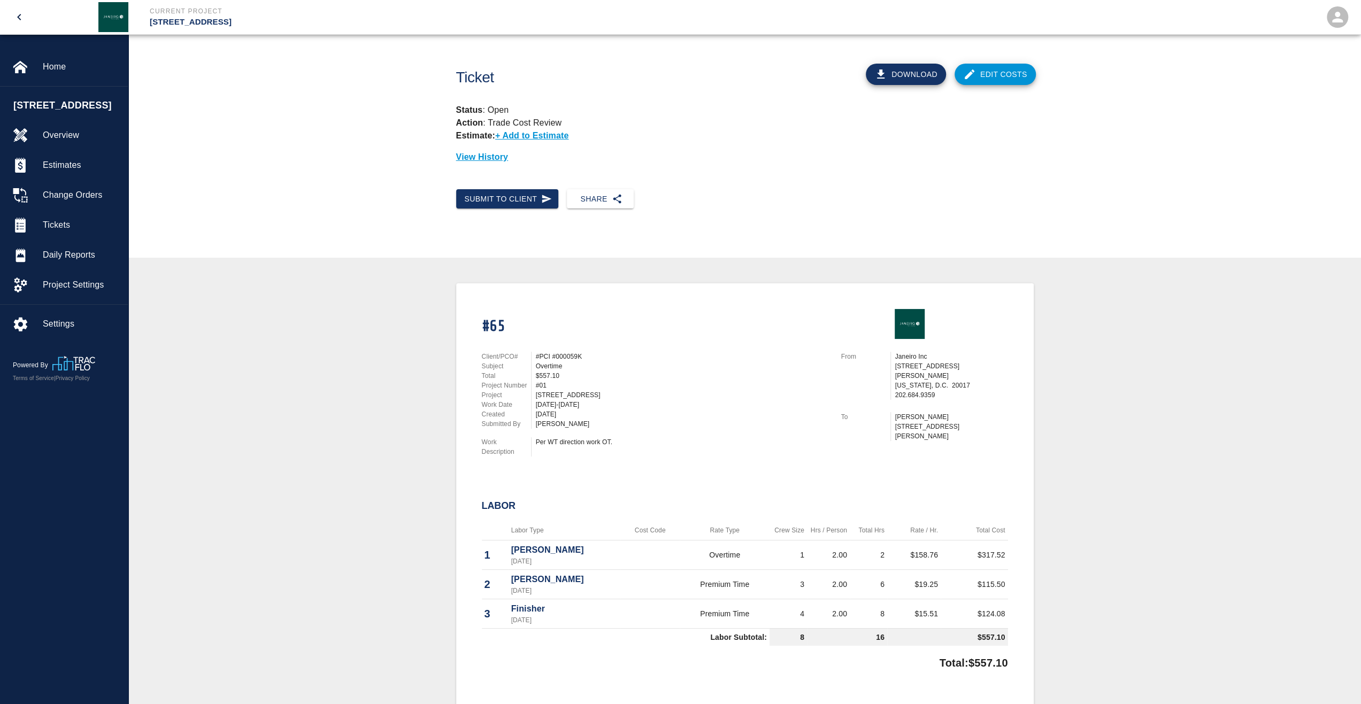
scroll to position [107, 0]
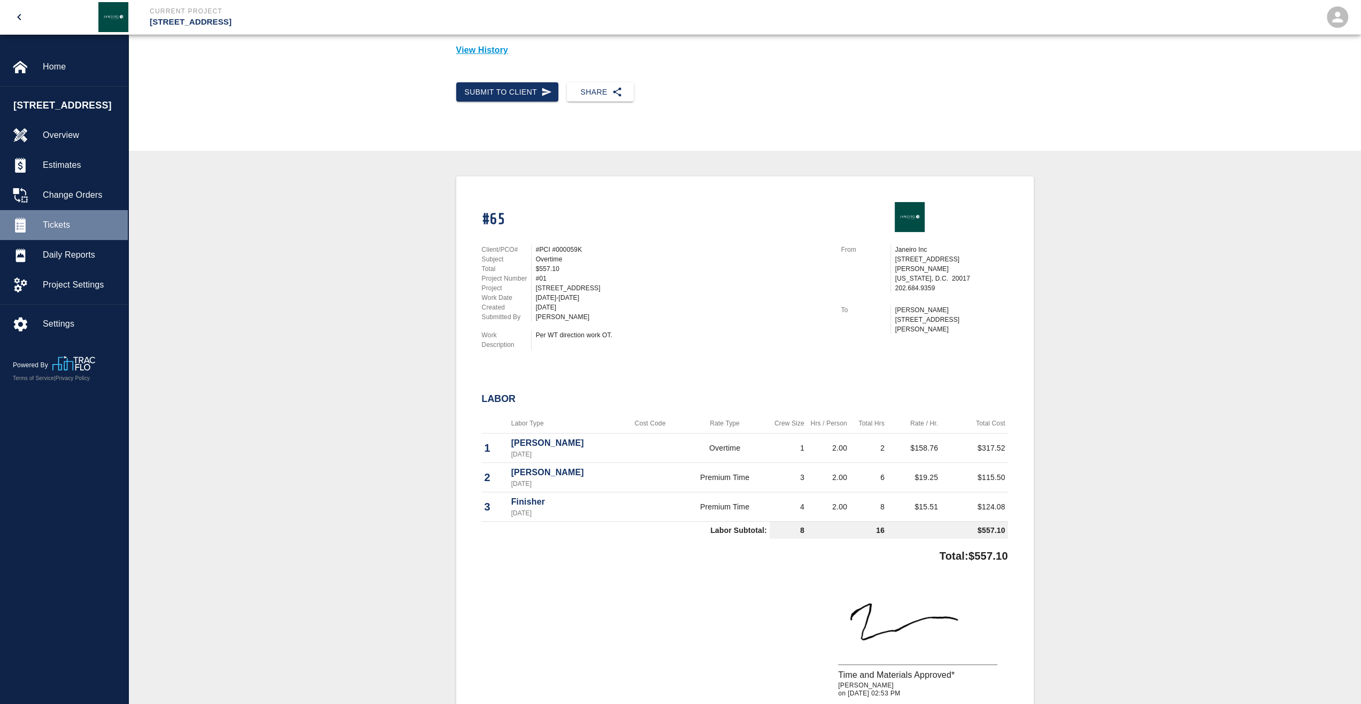
click at [65, 232] on span "Tickets" at bounding box center [81, 225] width 76 height 13
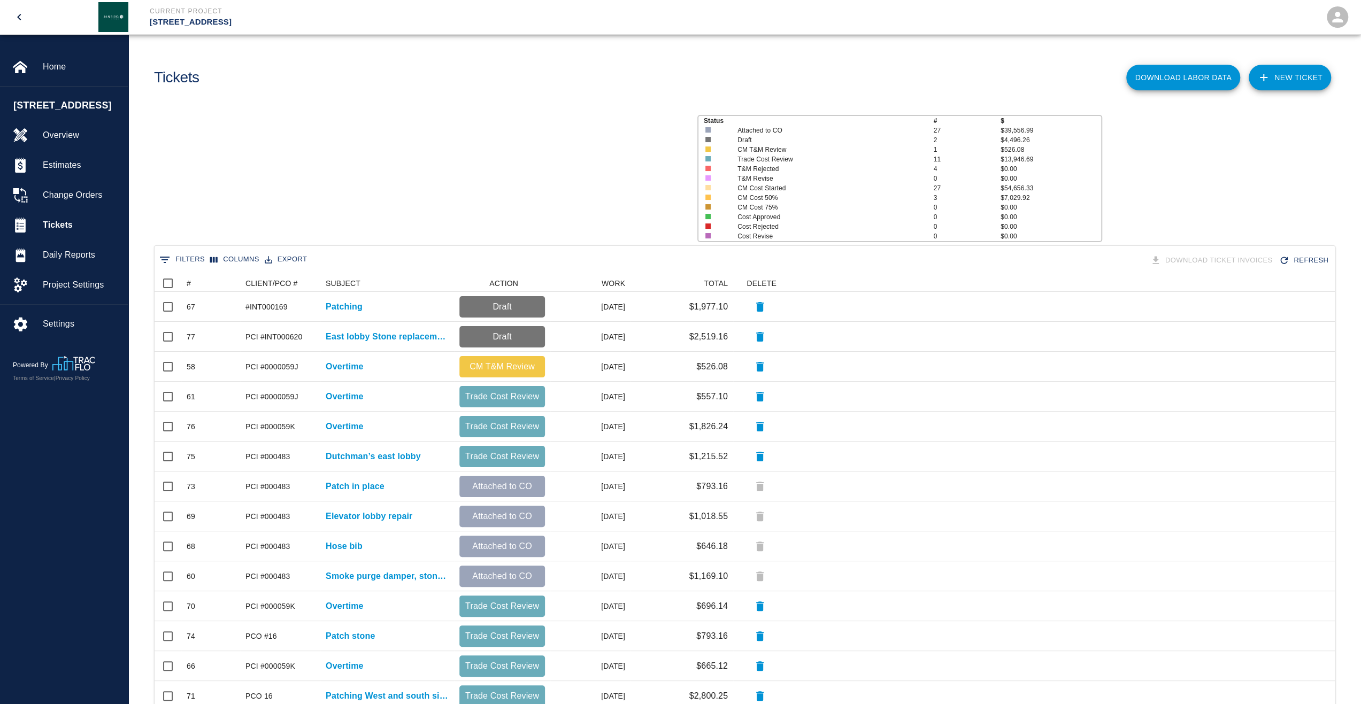
scroll to position [608, 1172]
click at [187, 286] on icon at bounding box center [181, 283] width 13 height 13
click at [191, 285] on button "Sort" at bounding box center [198, 283] width 15 height 15
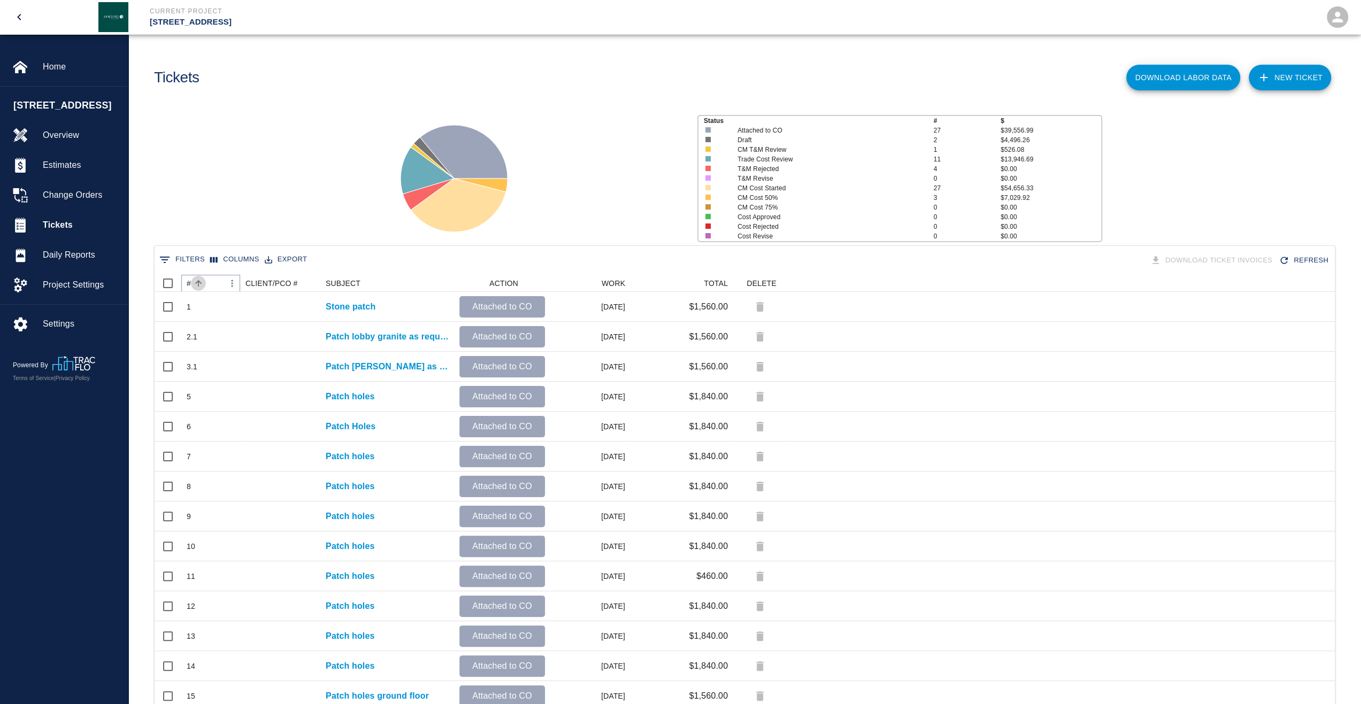
click at [191, 285] on button "Sort" at bounding box center [198, 283] width 15 height 15
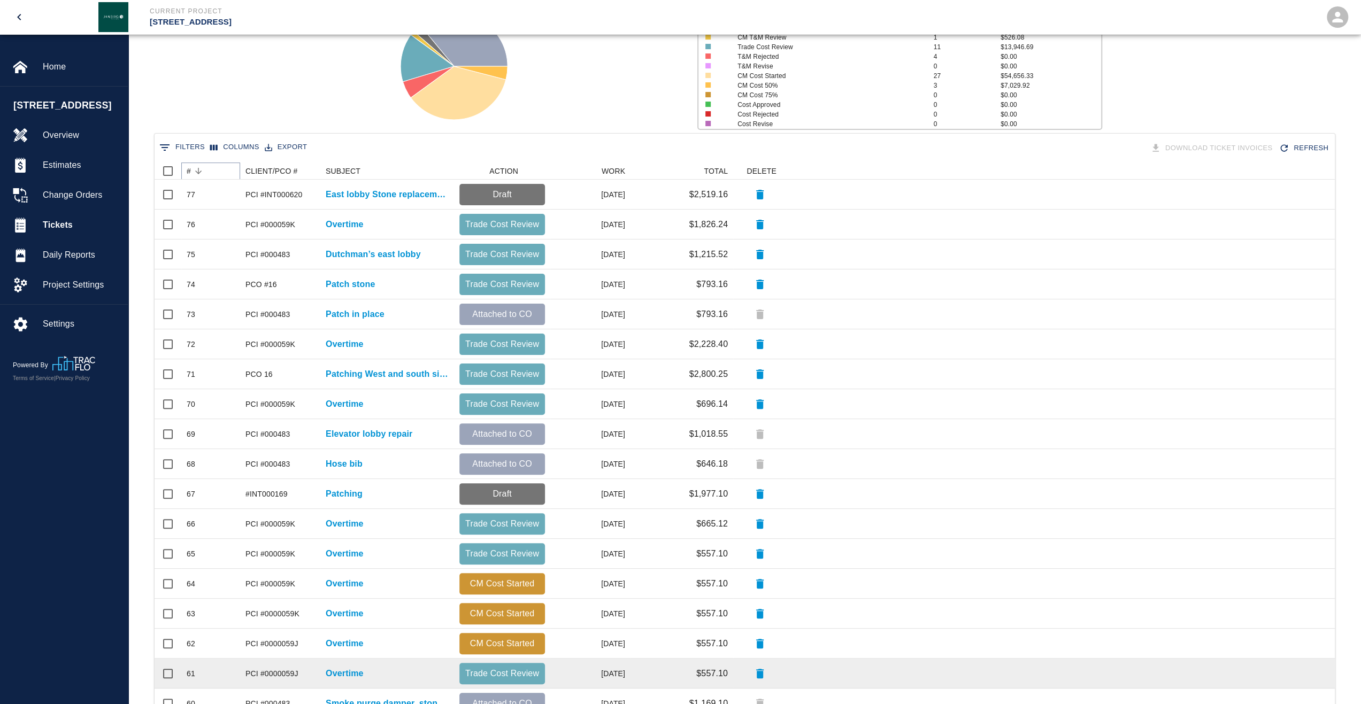
scroll to position [240, 0]
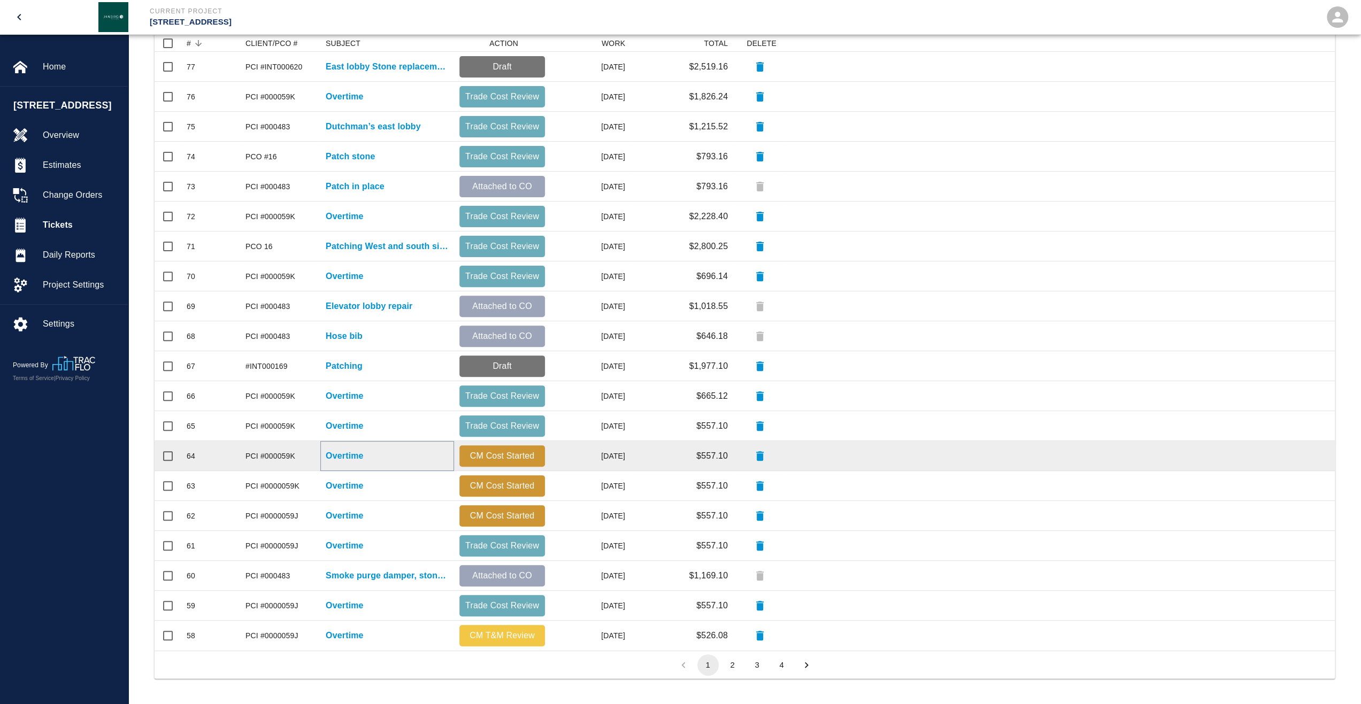
click at [348, 454] on p "Overtime" at bounding box center [345, 456] width 38 height 13
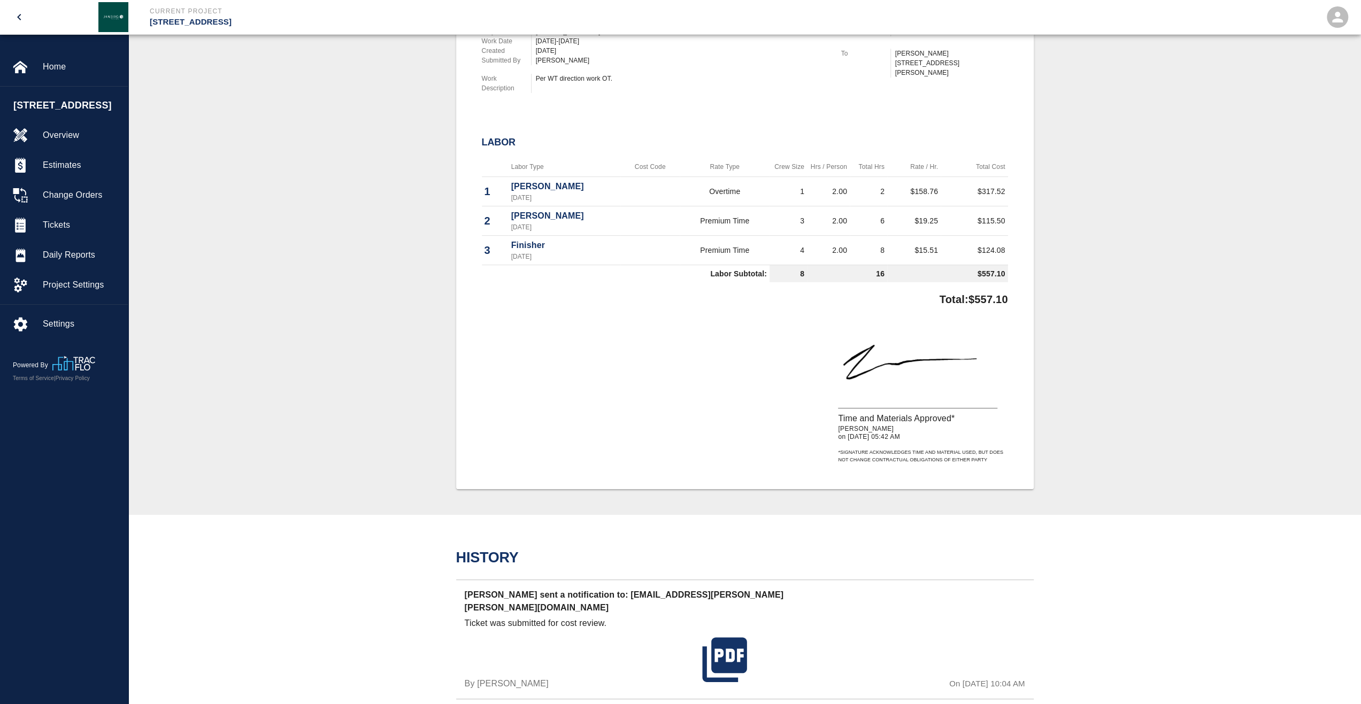
scroll to position [321, 0]
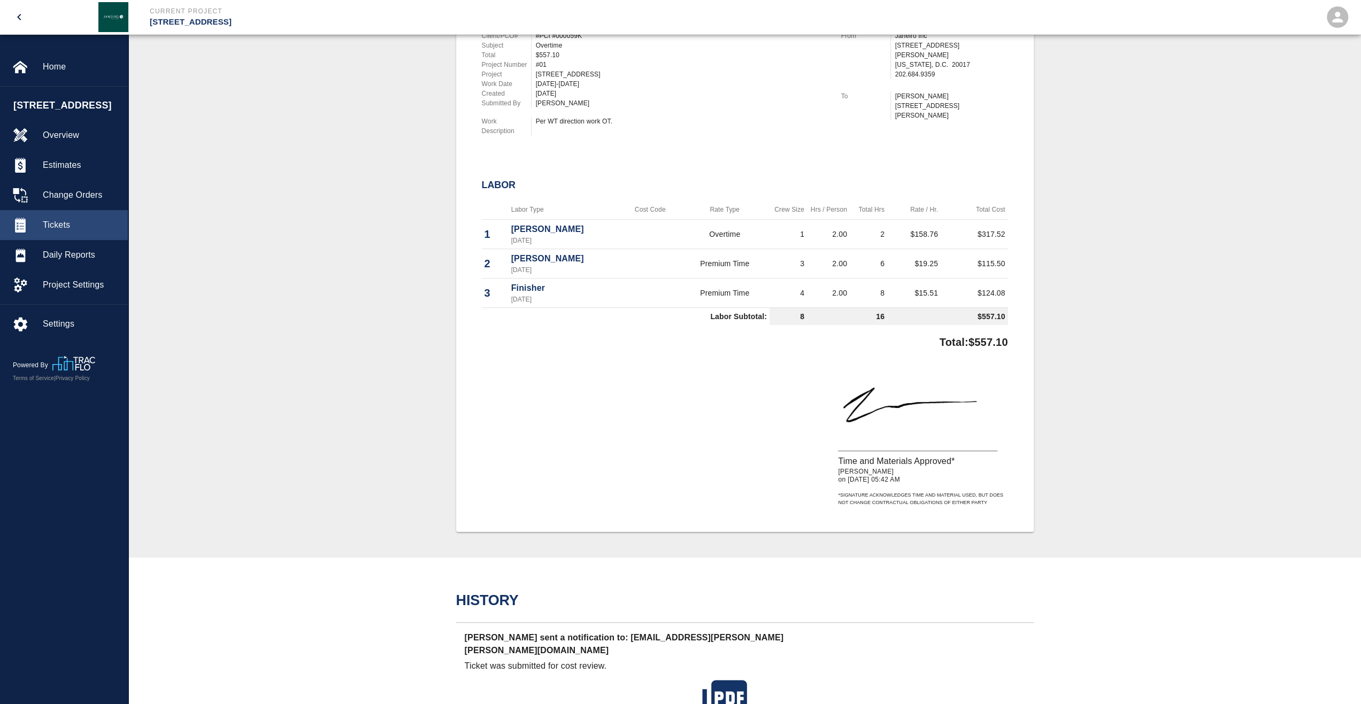
drag, startPoint x: 71, startPoint y: 222, endPoint x: 72, endPoint y: 240, distance: 18.2
click at [71, 210] on div "Change Orders" at bounding box center [64, 195] width 128 height 30
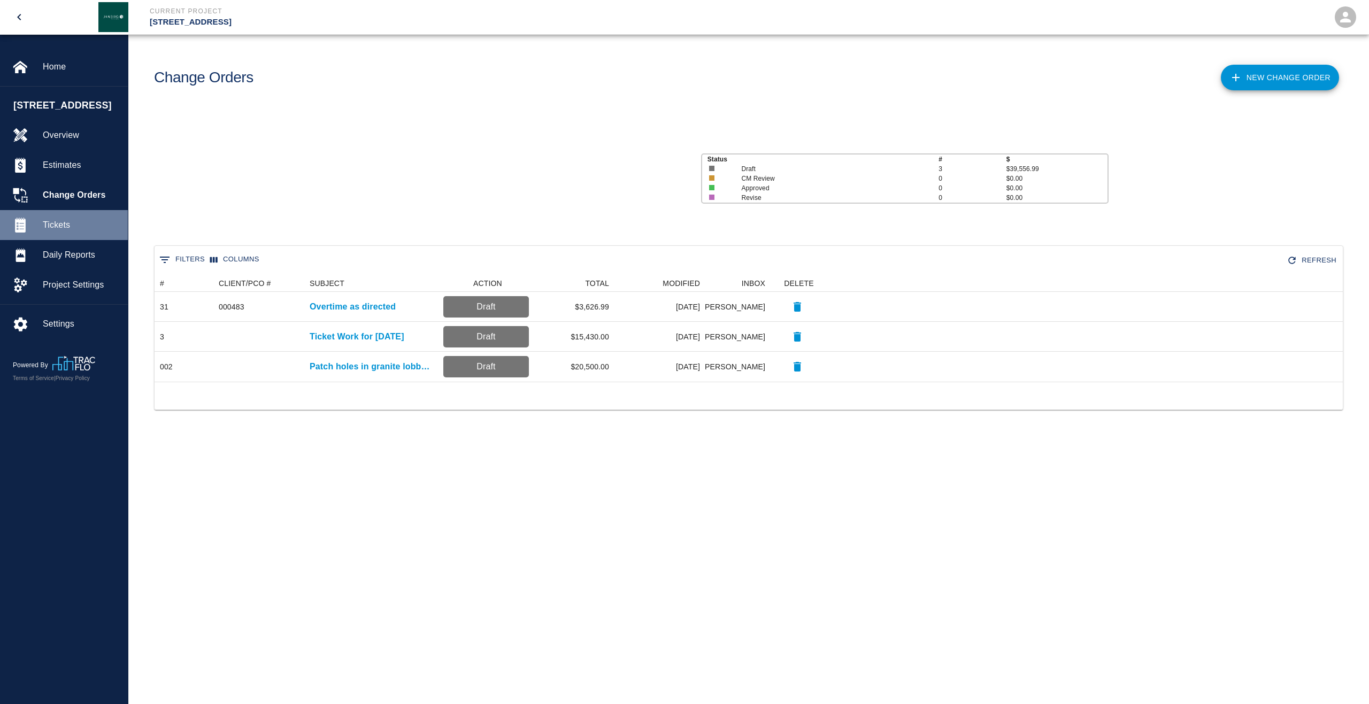
click at [72, 232] on span "Tickets" at bounding box center [81, 225] width 76 height 13
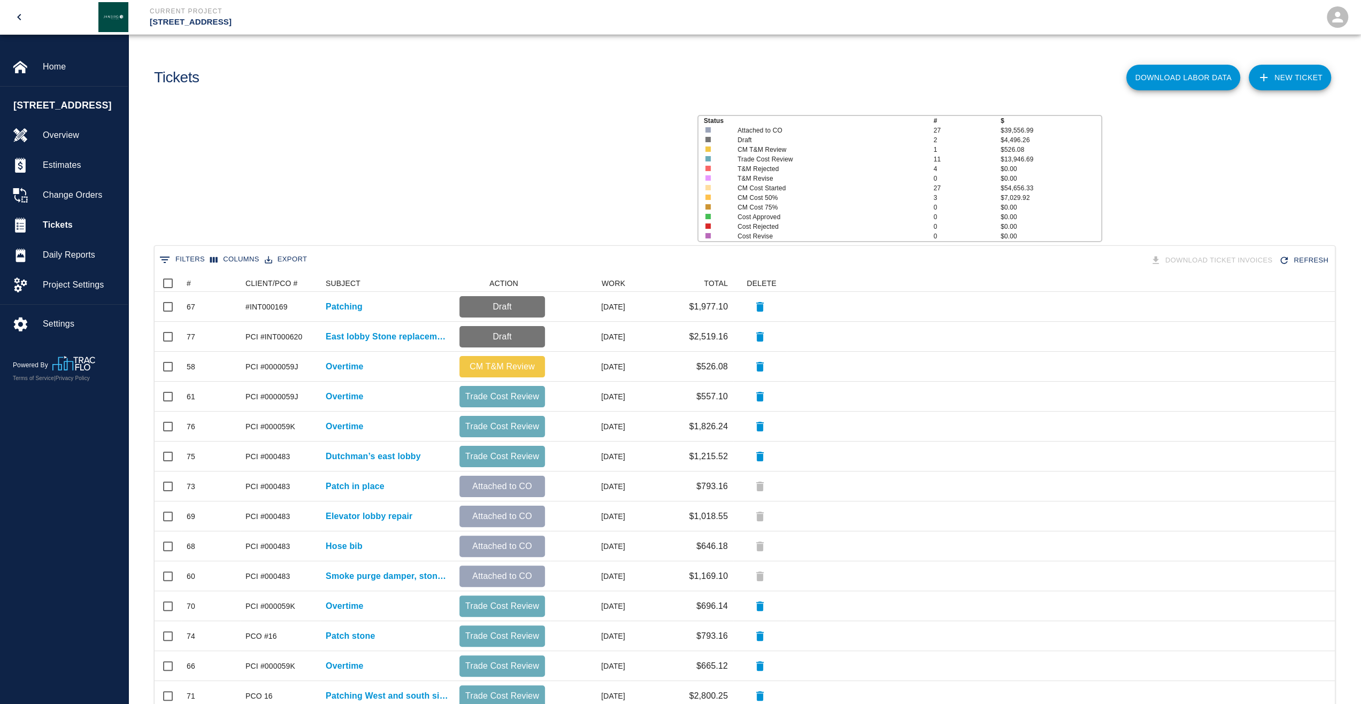
scroll to position [608, 1172]
click at [188, 282] on div "#" at bounding box center [189, 283] width 4 height 17
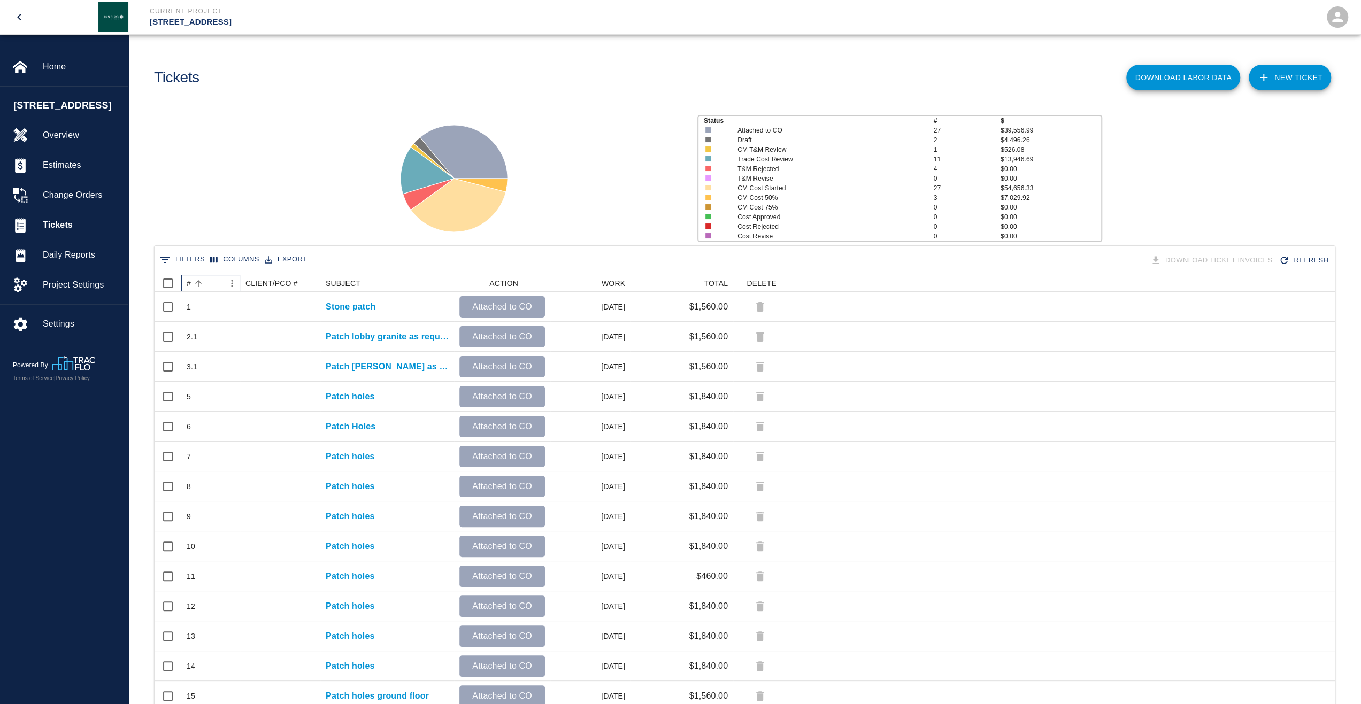
click at [188, 282] on div "#" at bounding box center [189, 283] width 4 height 17
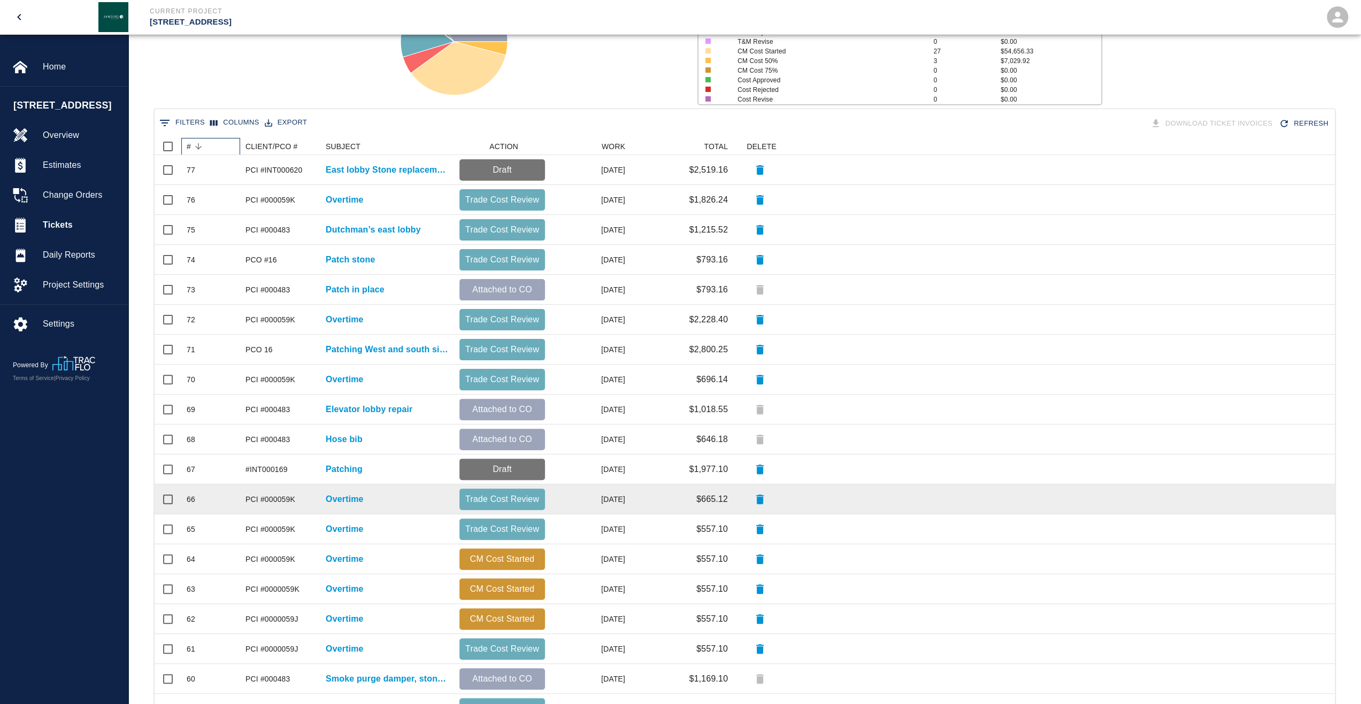
scroll to position [160, 0]
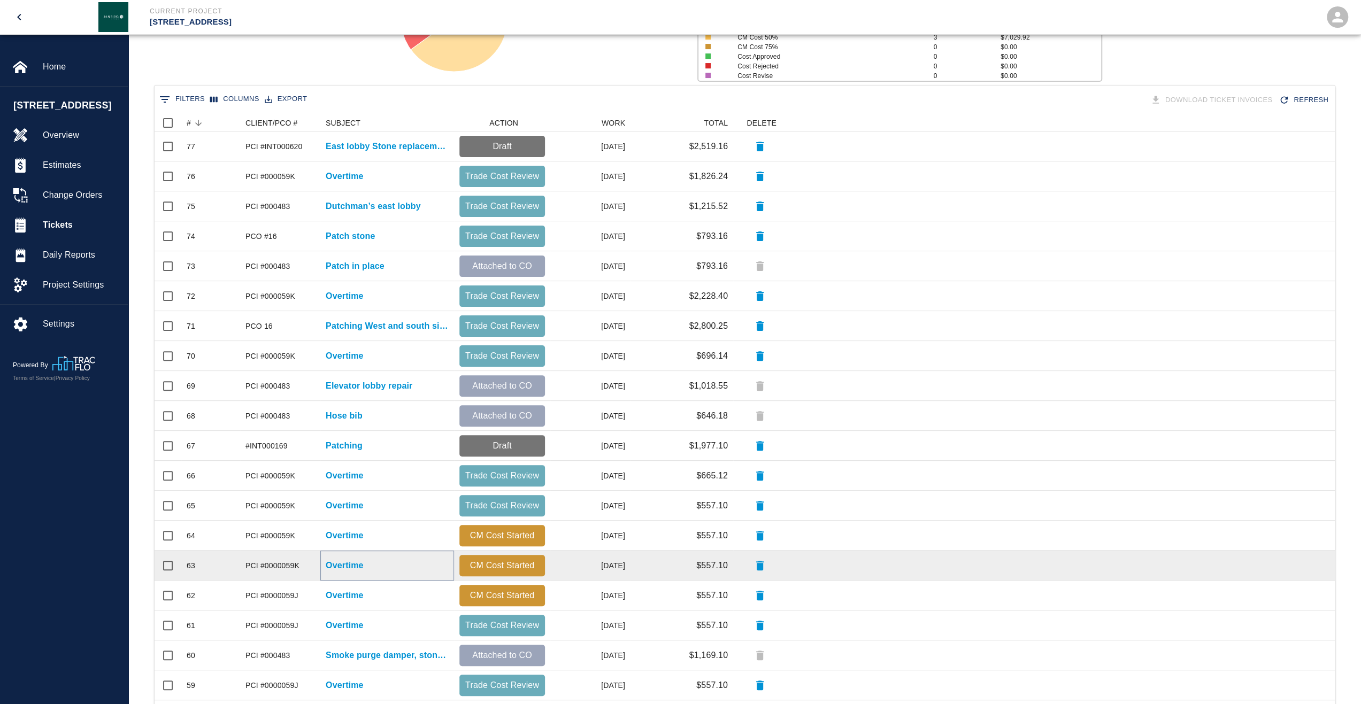
click at [349, 568] on p "Overtime" at bounding box center [345, 565] width 38 height 13
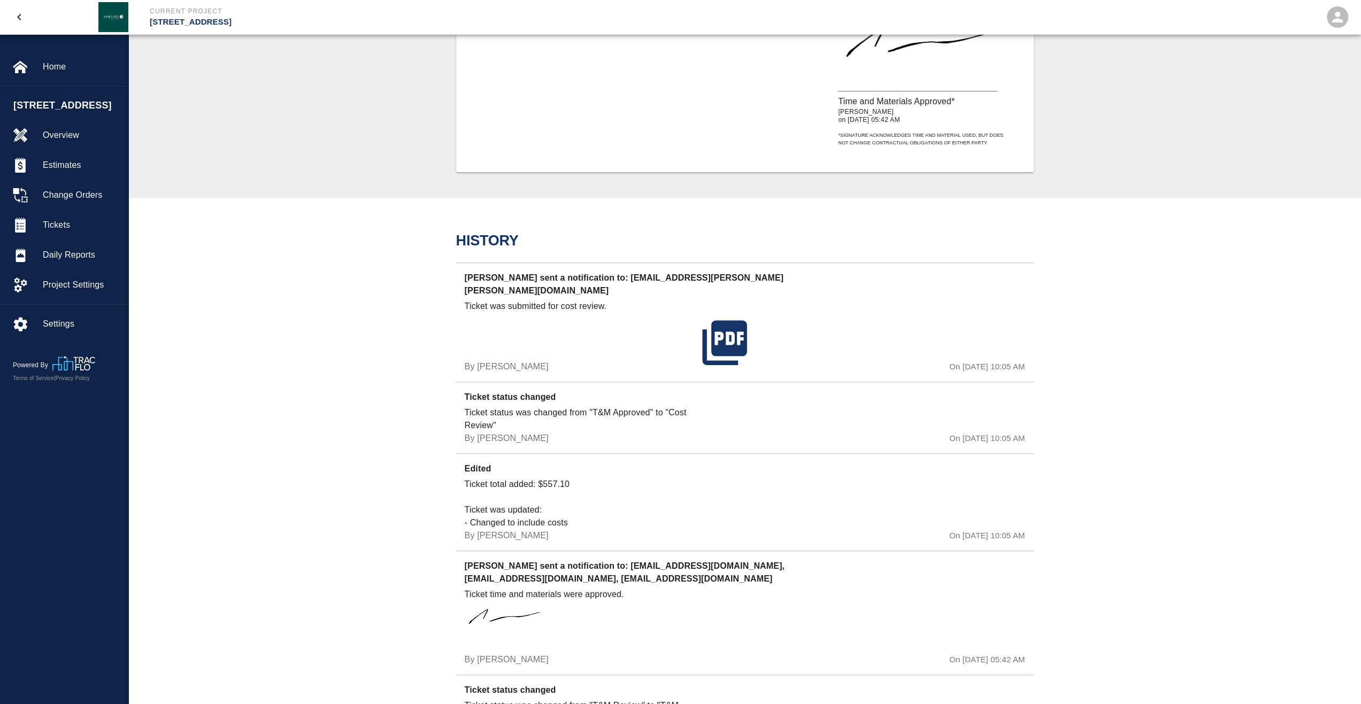
scroll to position [802, 0]
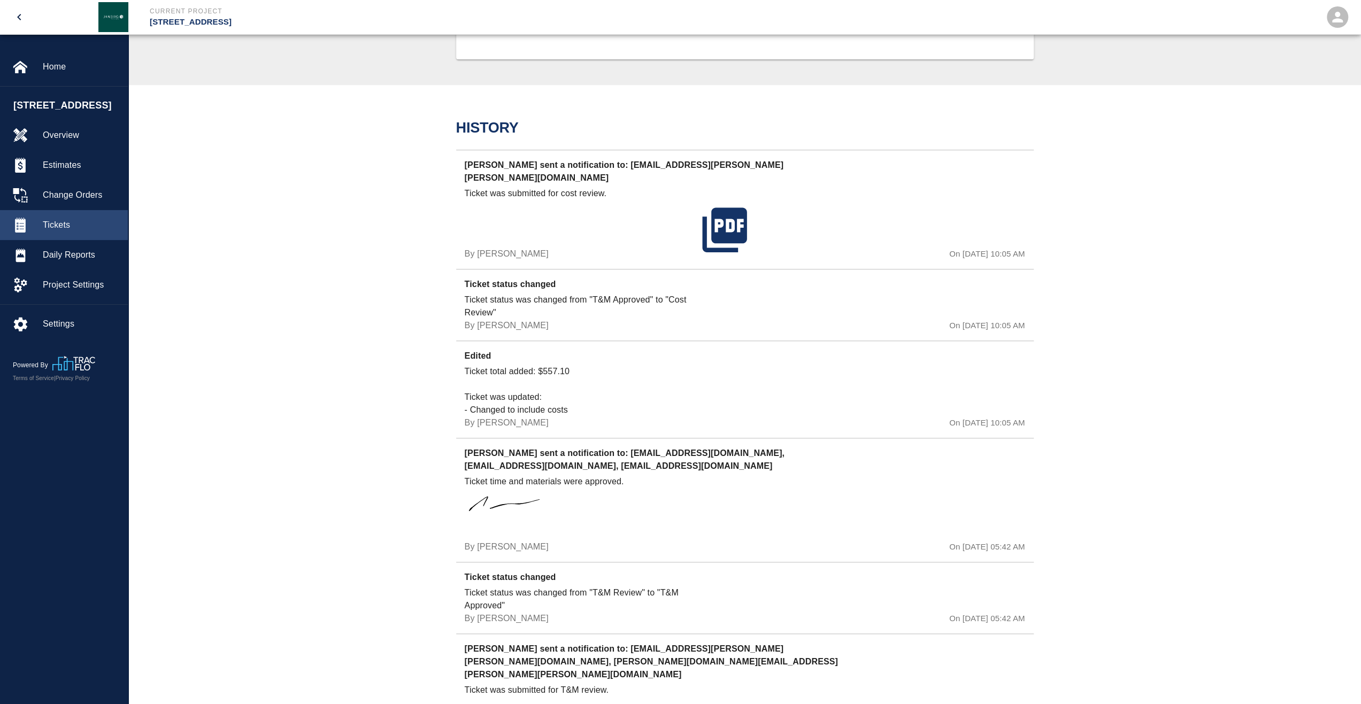
click at [51, 240] on div "Tickets" at bounding box center [64, 225] width 128 height 30
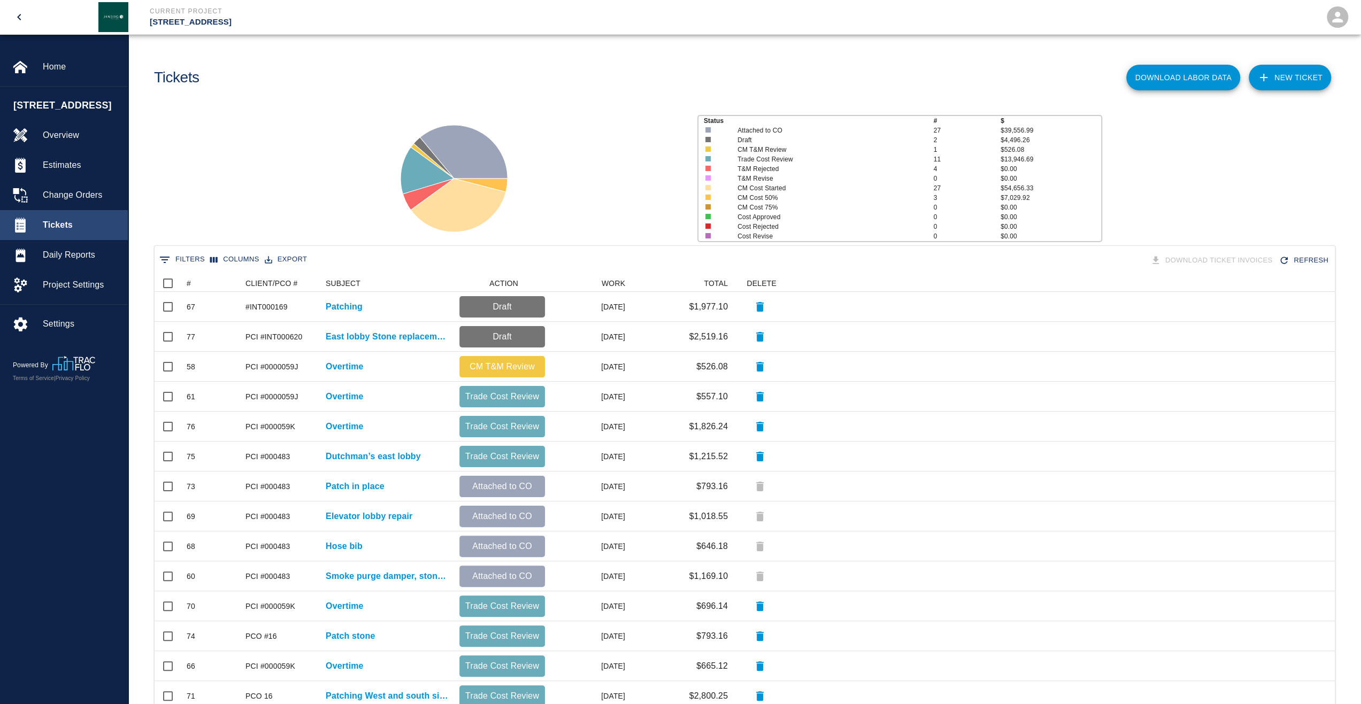
scroll to position [608, 1172]
drag, startPoint x: 636, startPoint y: 278, endPoint x: 232, endPoint y: 259, distance: 404.7
click at [232, 259] on button "Columns" at bounding box center [234, 259] width 55 height 17
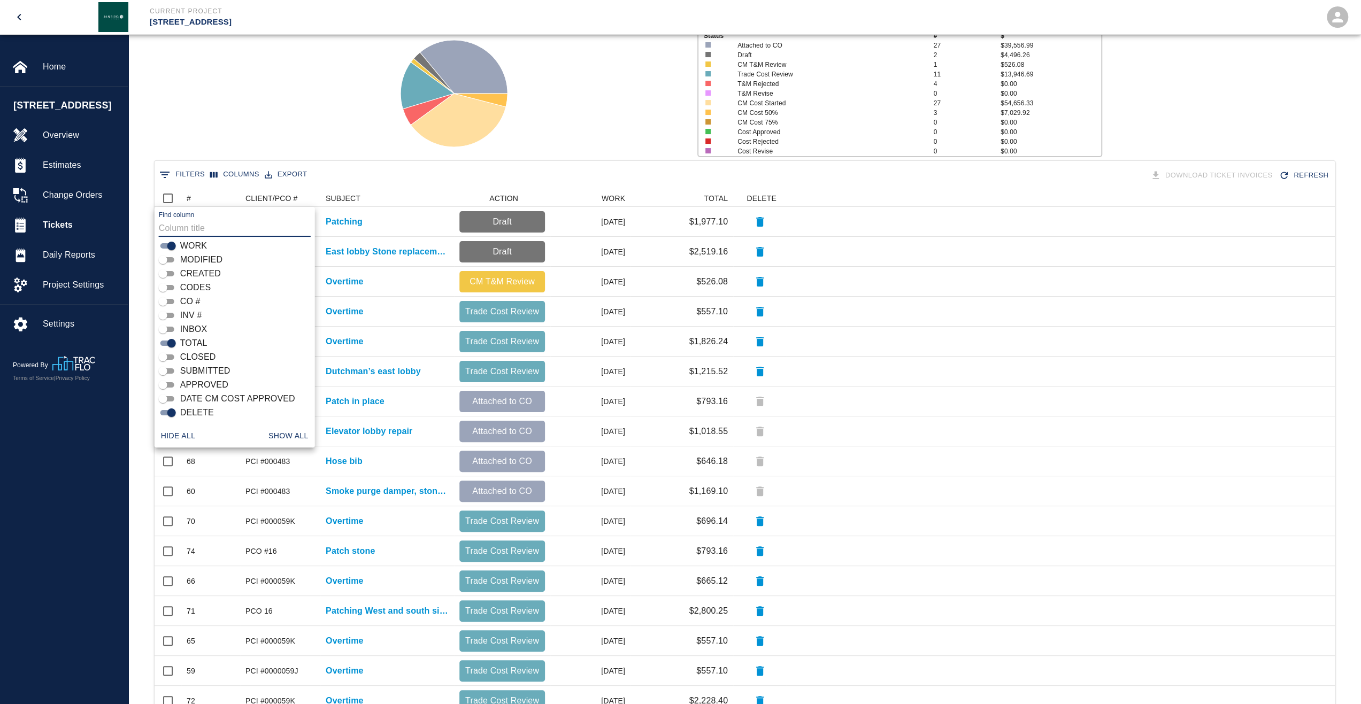
scroll to position [107, 0]
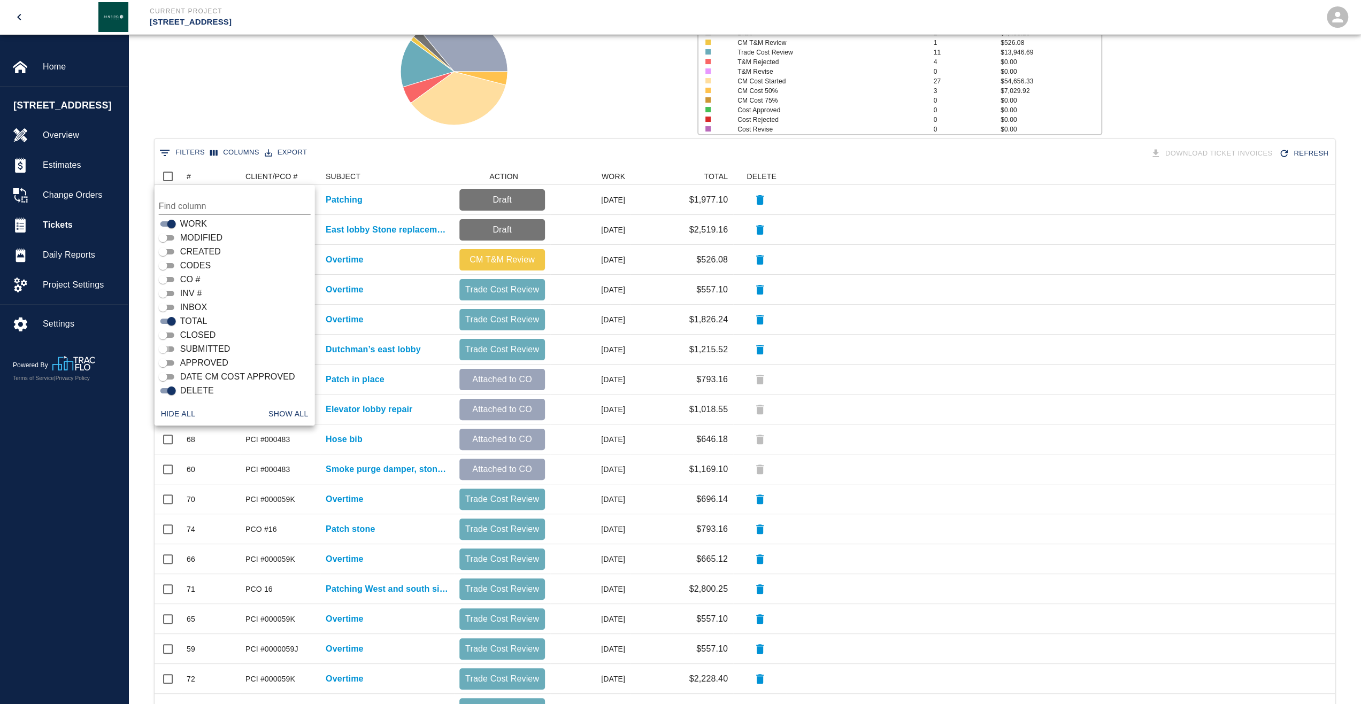
click at [167, 351] on input "SUBMITTED" at bounding box center [163, 349] width 39 height 13
checkbox input "true"
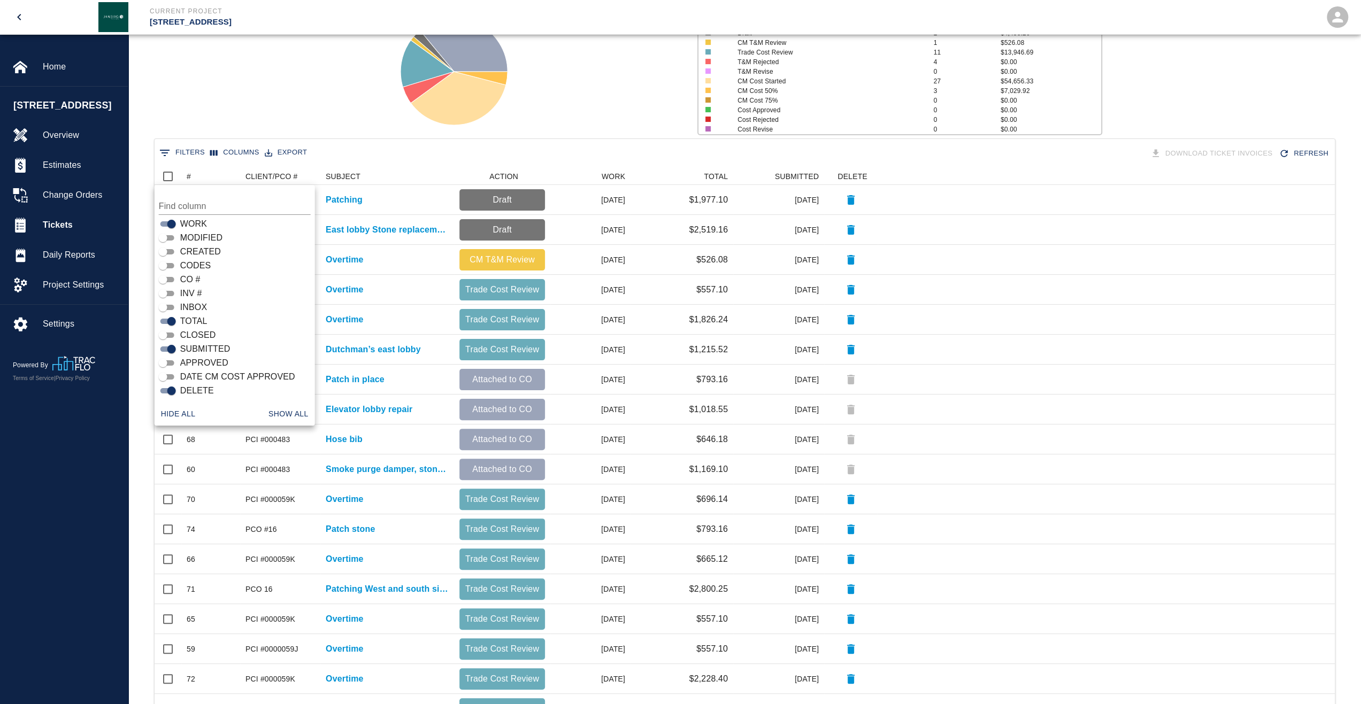
click at [632, 148] on div "0 Filters Columns Export Download Ticket Invoices Refresh" at bounding box center [745, 153] width 1176 height 19
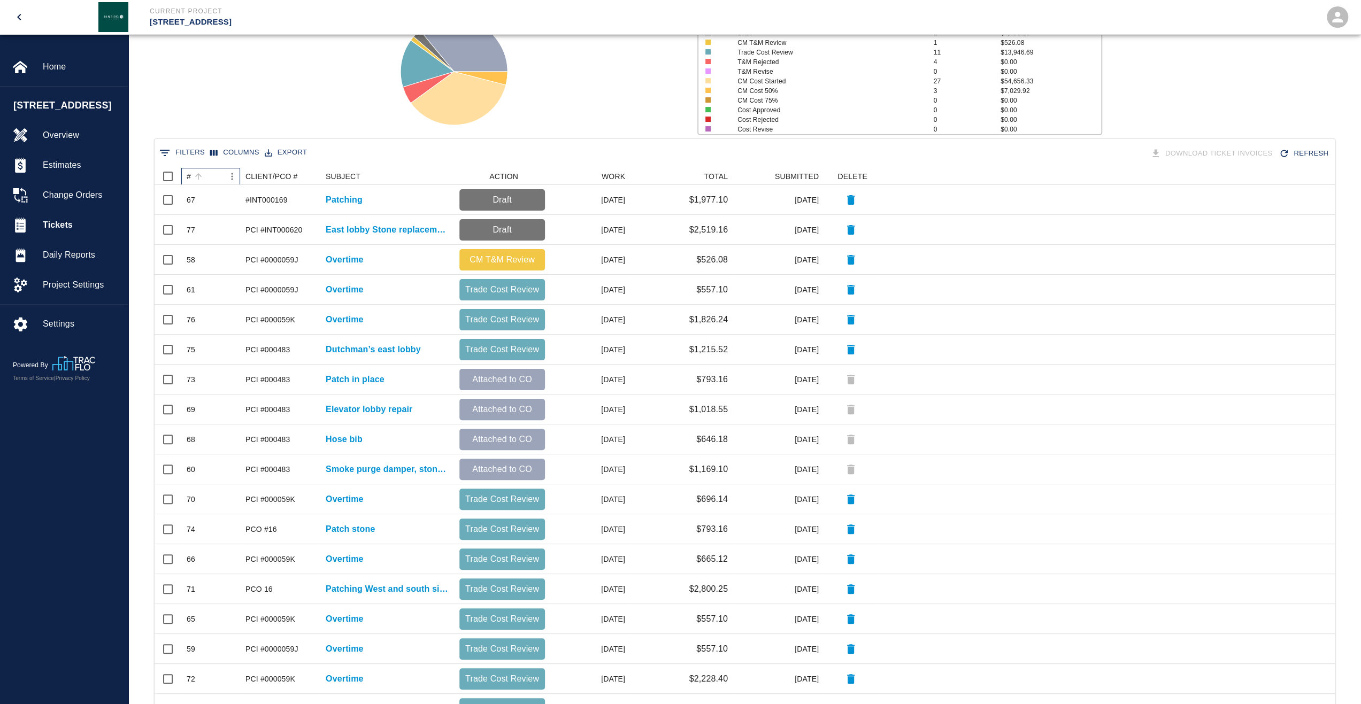
click at [190, 176] on div "#" at bounding box center [189, 176] width 4 height 17
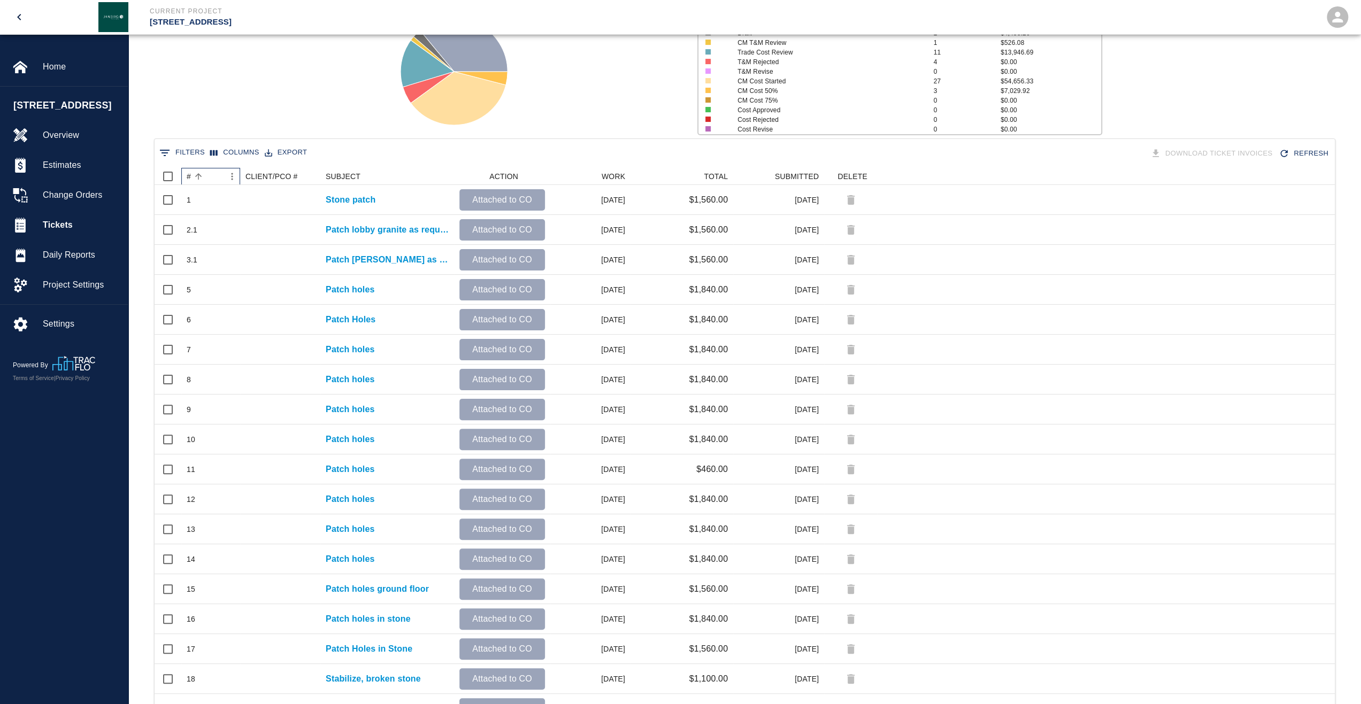
click at [189, 176] on div "#" at bounding box center [189, 176] width 4 height 17
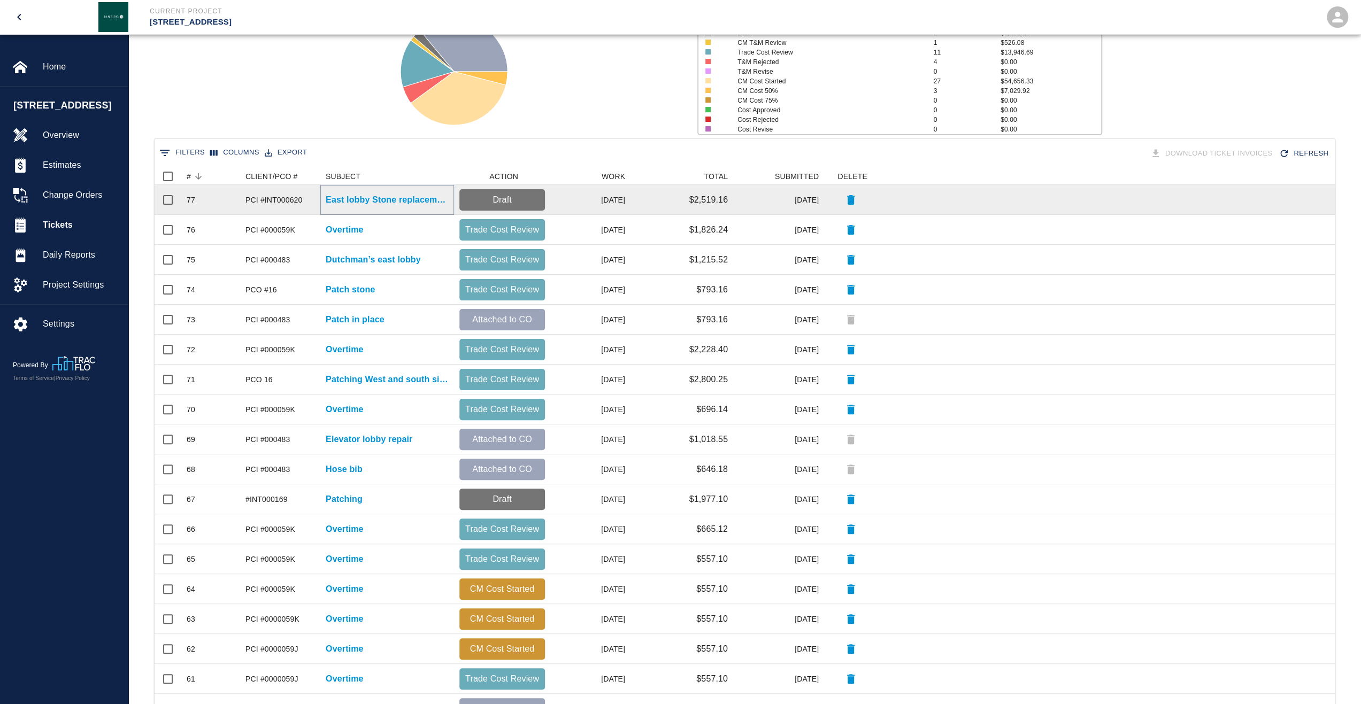
click at [360, 198] on p "East lobby Stone replacement" at bounding box center [387, 200] width 123 height 13
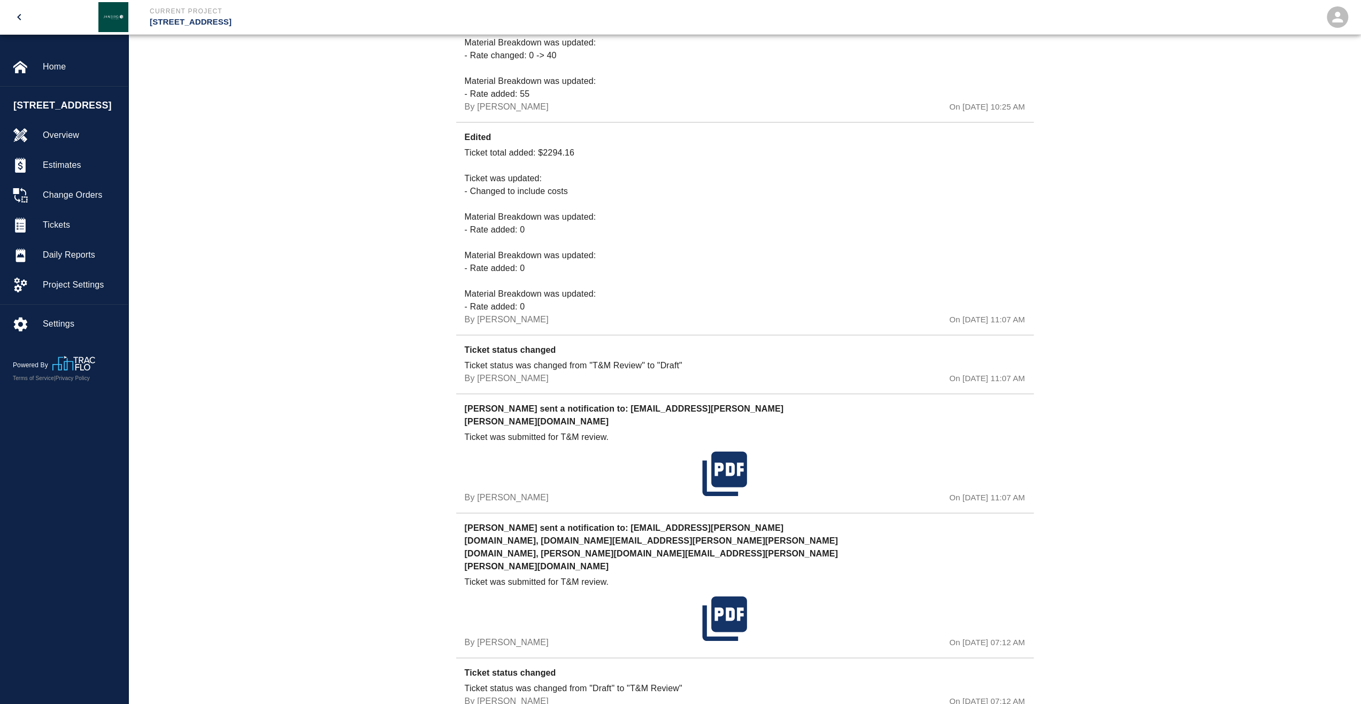
scroll to position [1177, 0]
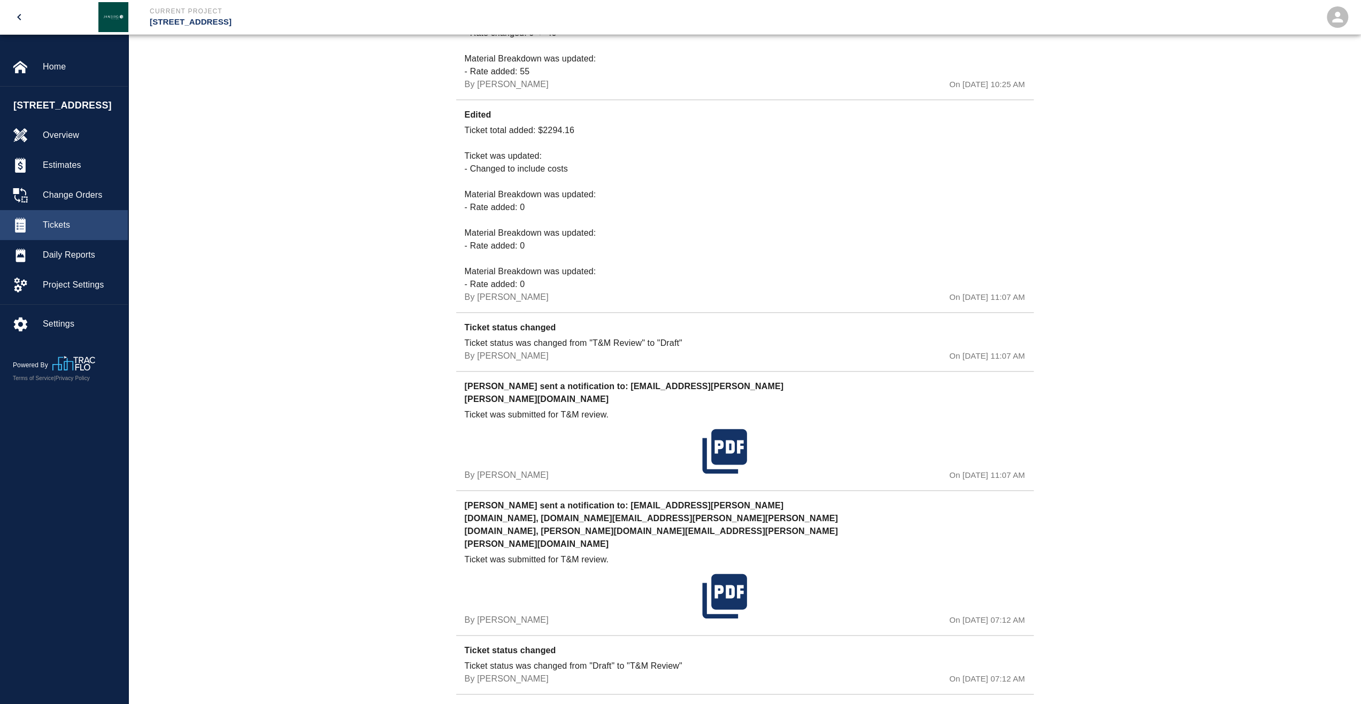
click at [73, 240] on div "Tickets" at bounding box center [64, 225] width 128 height 30
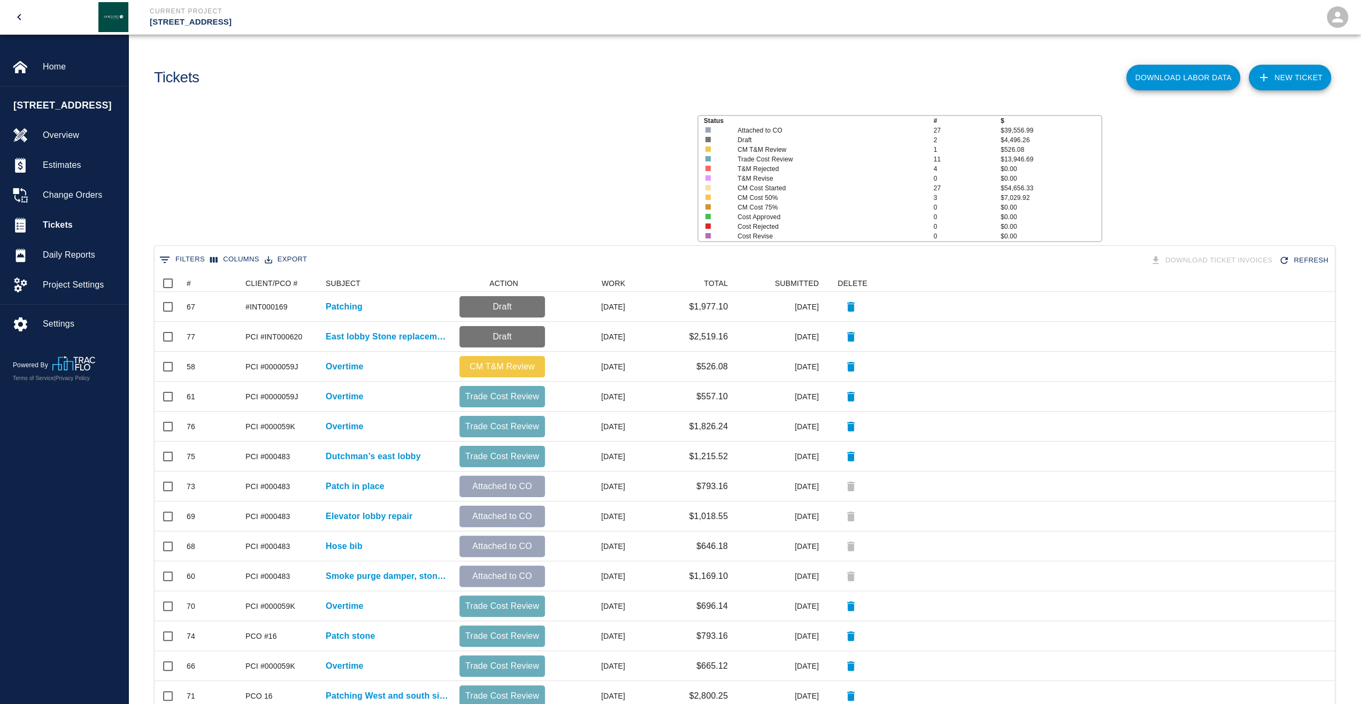
scroll to position [608, 1172]
click at [249, 263] on button "Columns" at bounding box center [234, 259] width 55 height 17
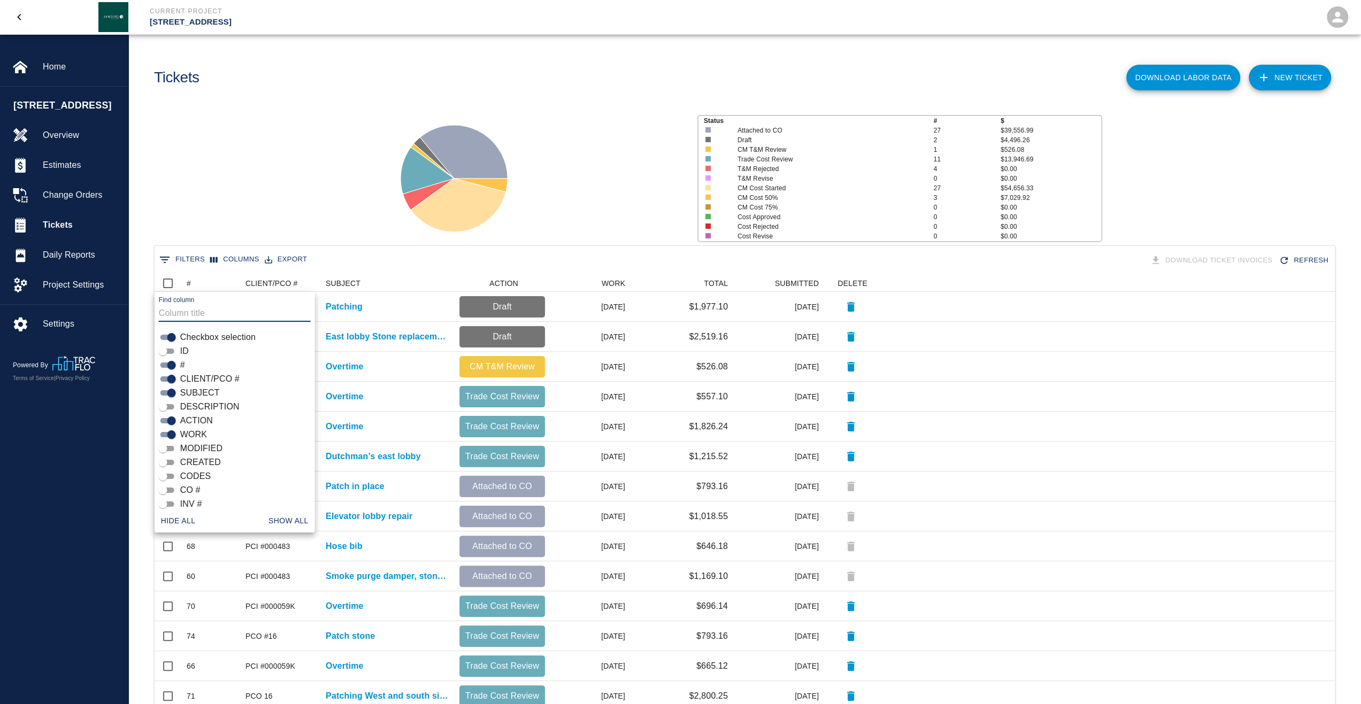
click at [242, 262] on button "Columns" at bounding box center [234, 259] width 55 height 17
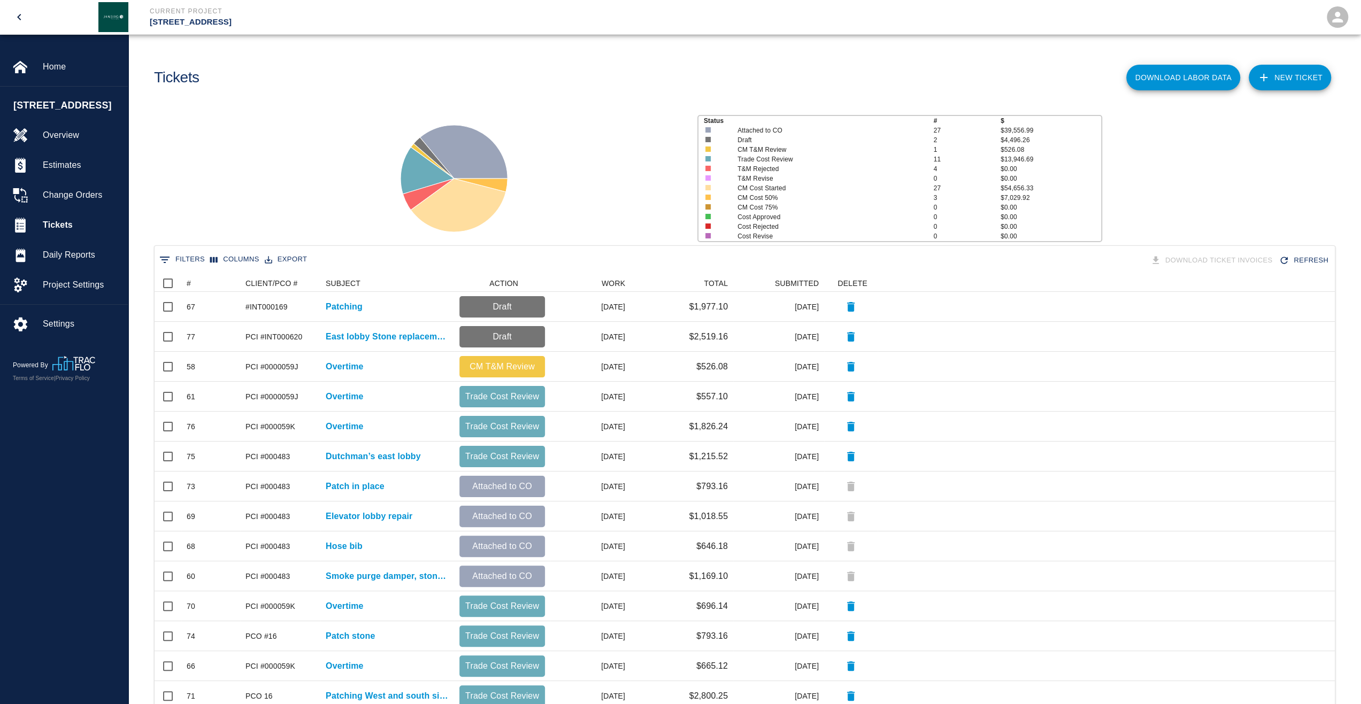
click at [249, 222] on div "Status # $ Attached to CO 27 $39,556.99 Draft 2 $4,496.26 CM T&M Review 1 $526.…" at bounding box center [740, 174] width 1241 height 142
click at [189, 285] on div "#" at bounding box center [189, 283] width 4 height 17
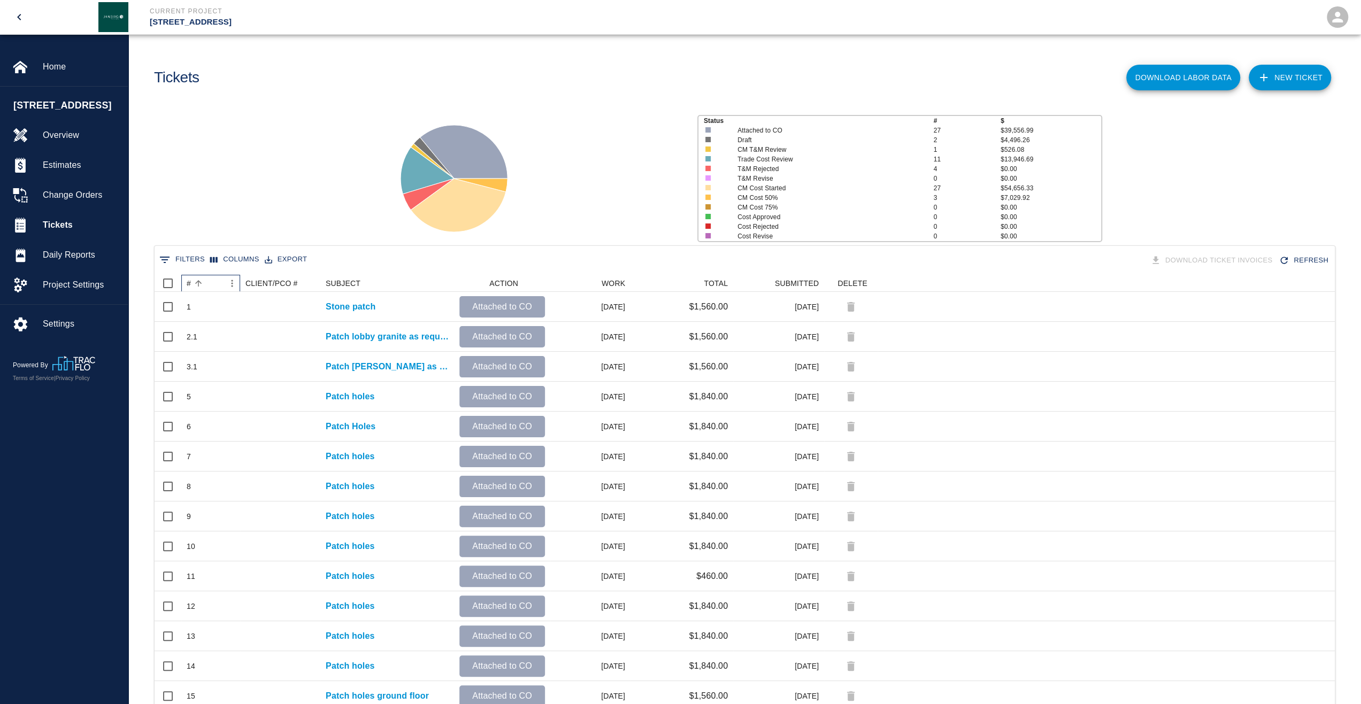
click at [189, 285] on div "#" at bounding box center [189, 283] width 4 height 17
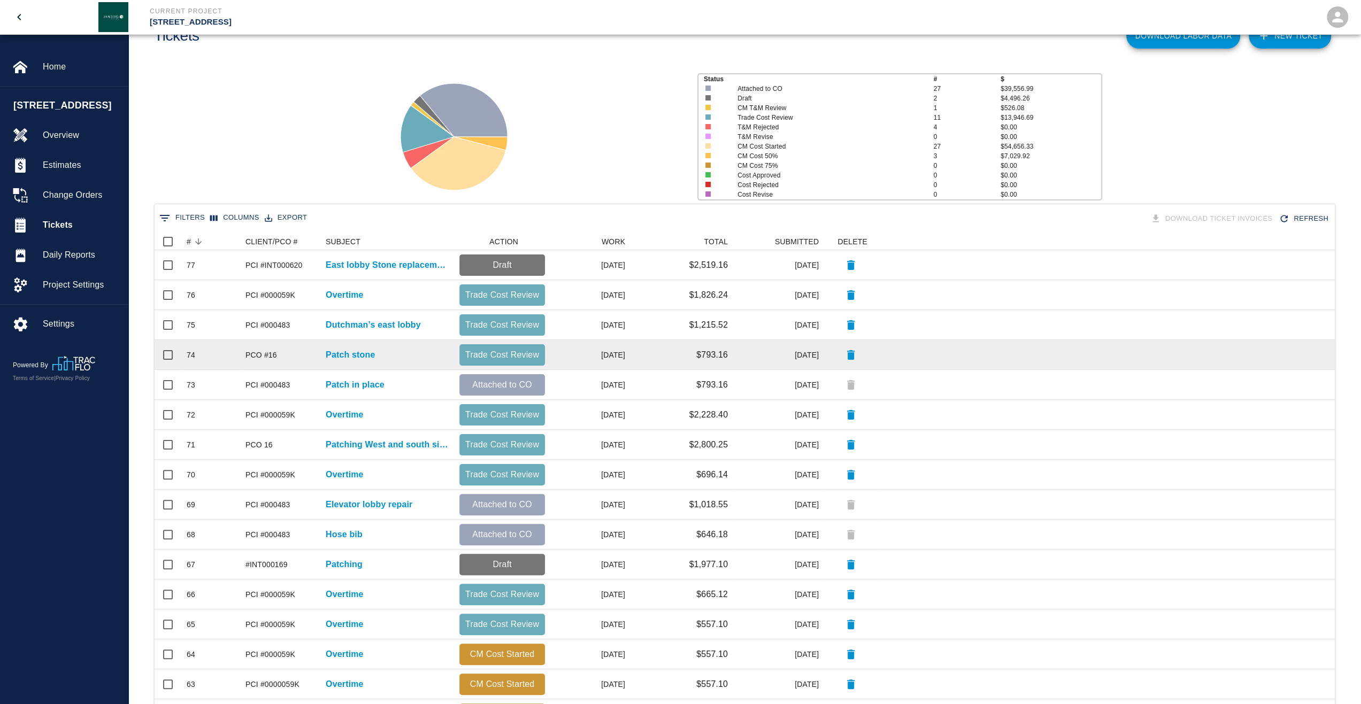
scroll to position [107, 0]
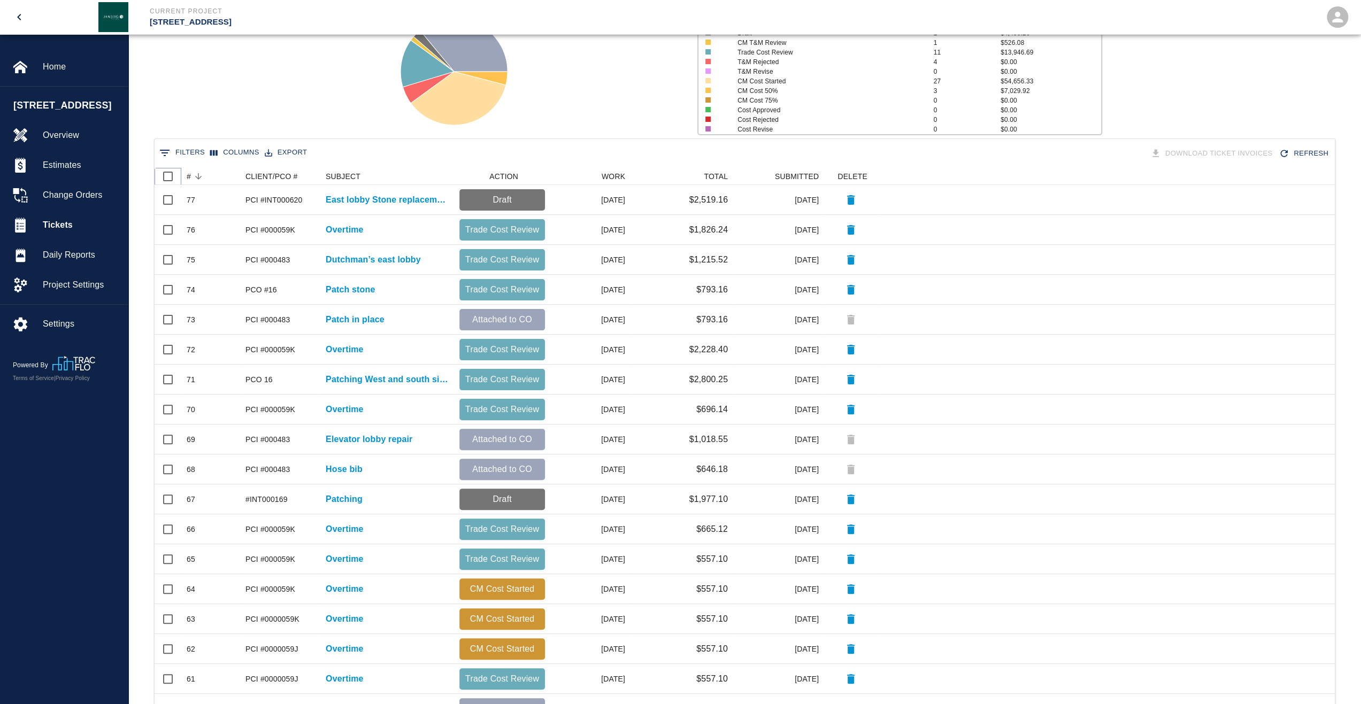
click at [187, 175] on icon at bounding box center [181, 176] width 13 height 13
click at [190, 178] on div "#" at bounding box center [189, 176] width 4 height 17
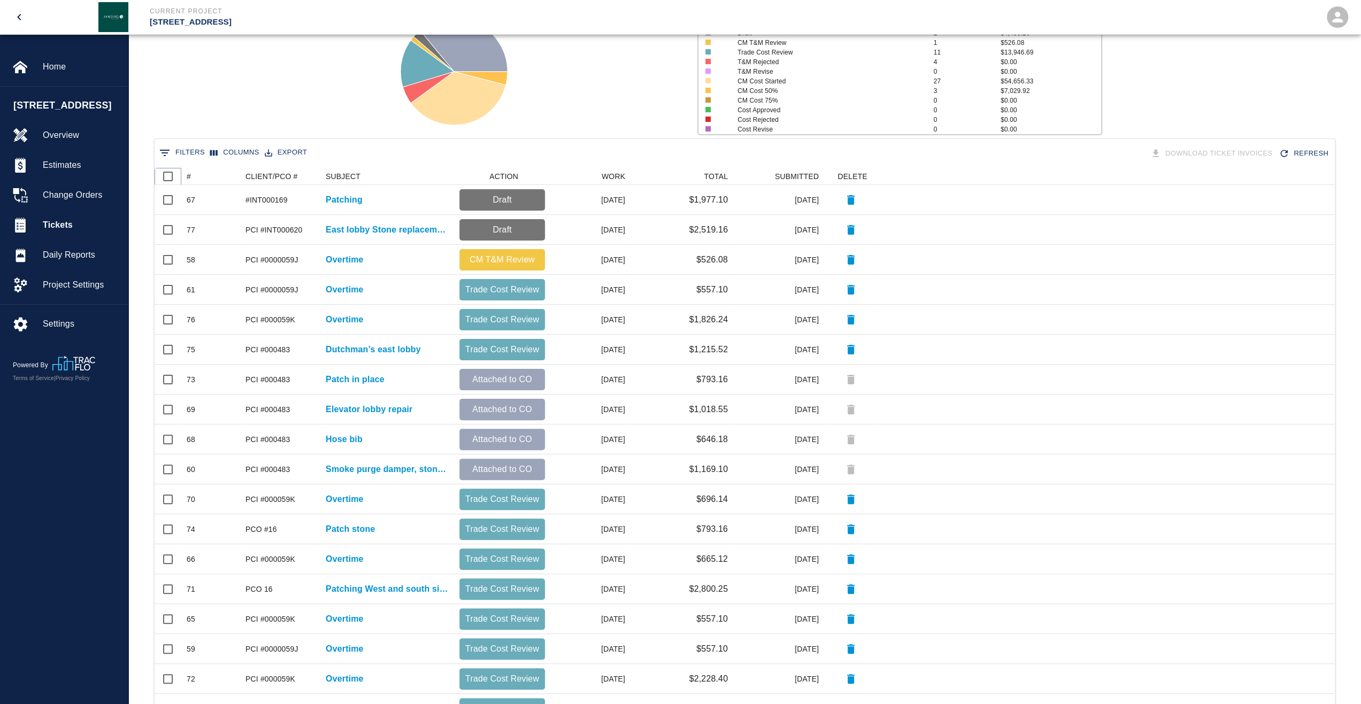
click at [186, 175] on icon at bounding box center [181, 176] width 13 height 13
click at [188, 176] on div "#" at bounding box center [189, 176] width 4 height 17
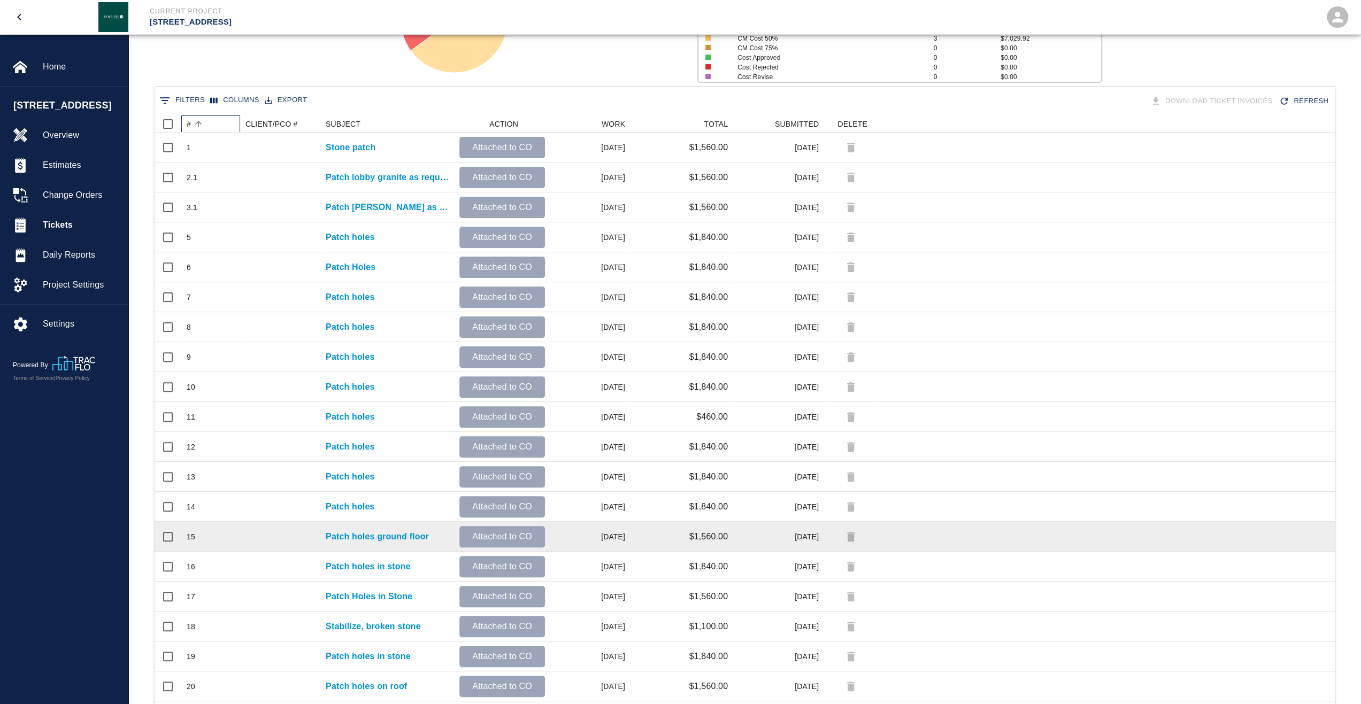
scroll to position [240, 0]
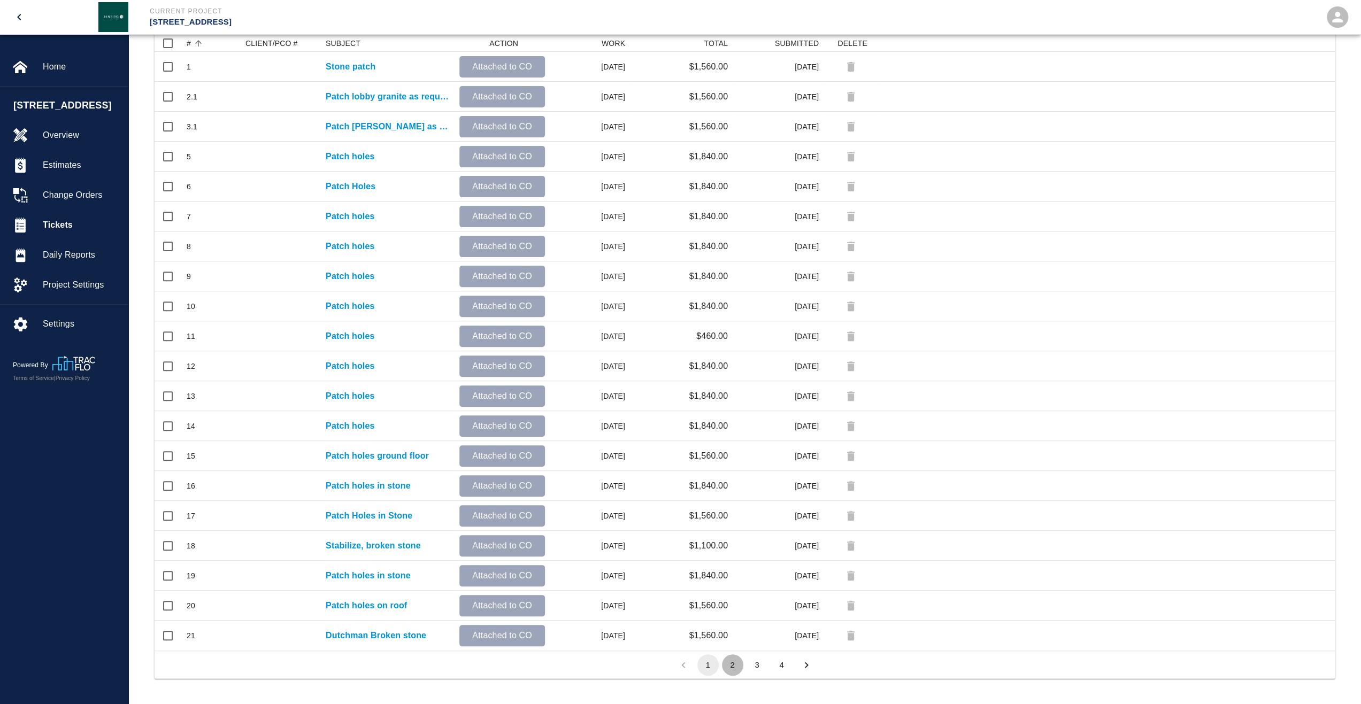
click at [734, 665] on button "2" at bounding box center [732, 665] width 21 height 21
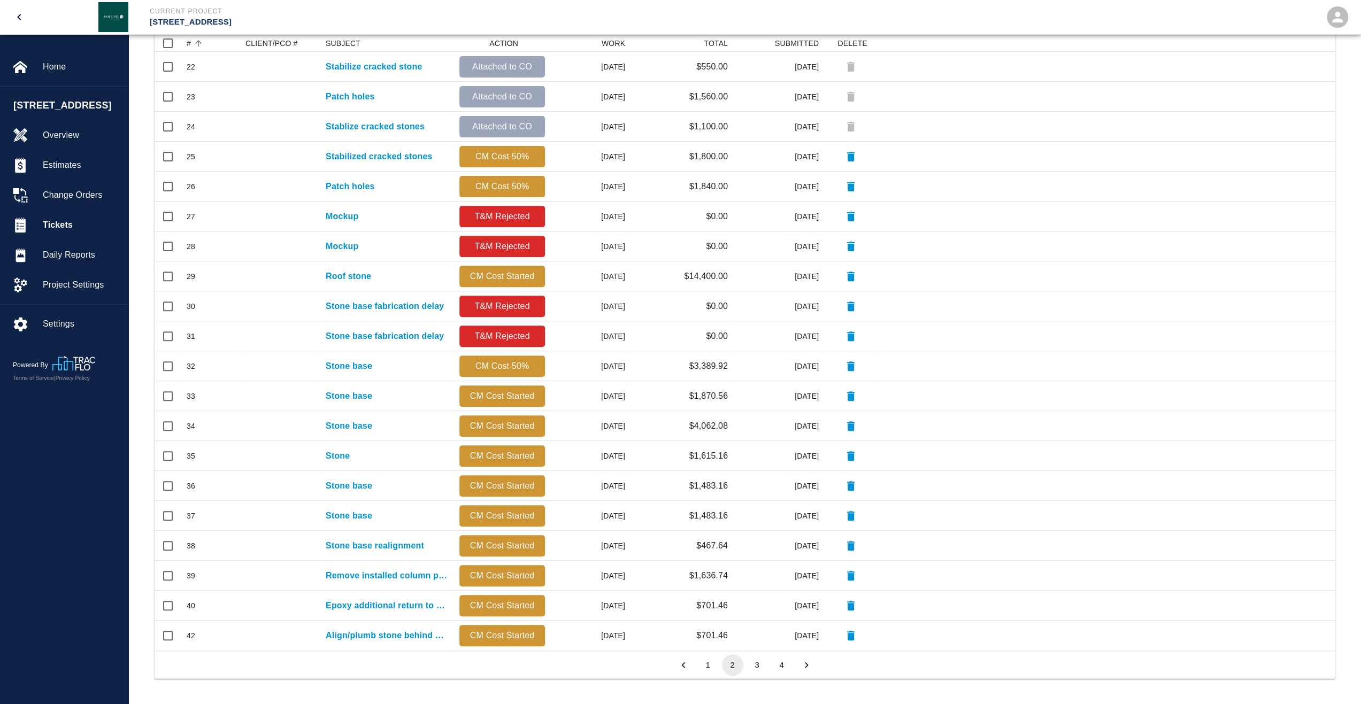
click at [755, 667] on button "3" at bounding box center [757, 665] width 21 height 21
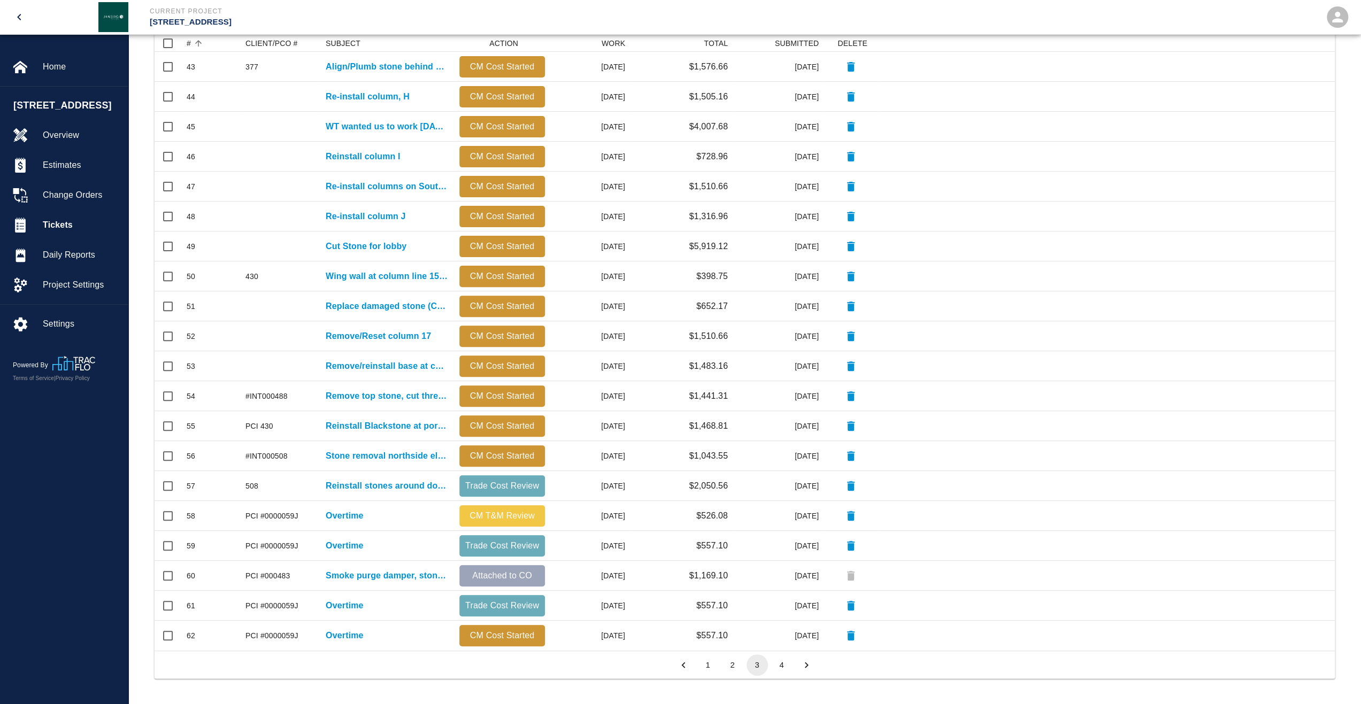
drag, startPoint x: 777, startPoint y: 665, endPoint x: 864, endPoint y: 679, distance: 88.3
click at [777, 665] on button "4" at bounding box center [781, 665] width 21 height 21
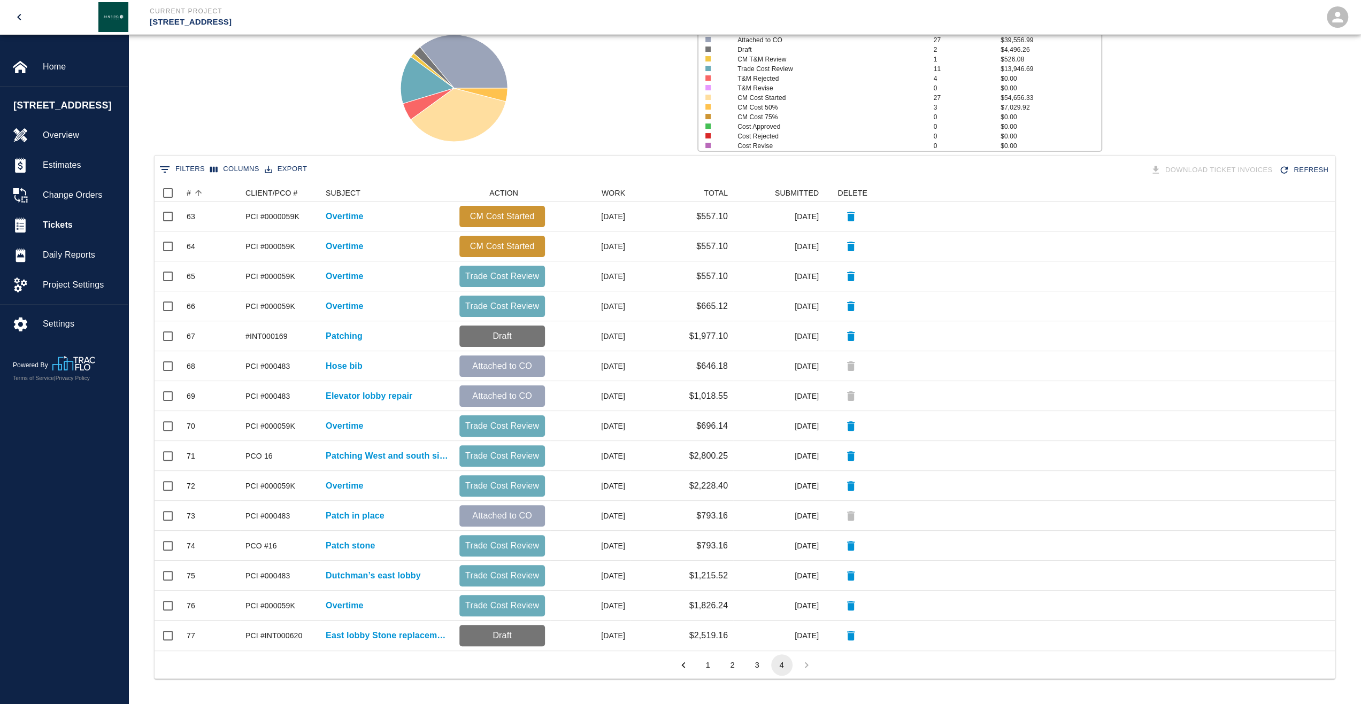
scroll to position [458, 1172]
